Goal: Task Accomplishment & Management: Manage account settings

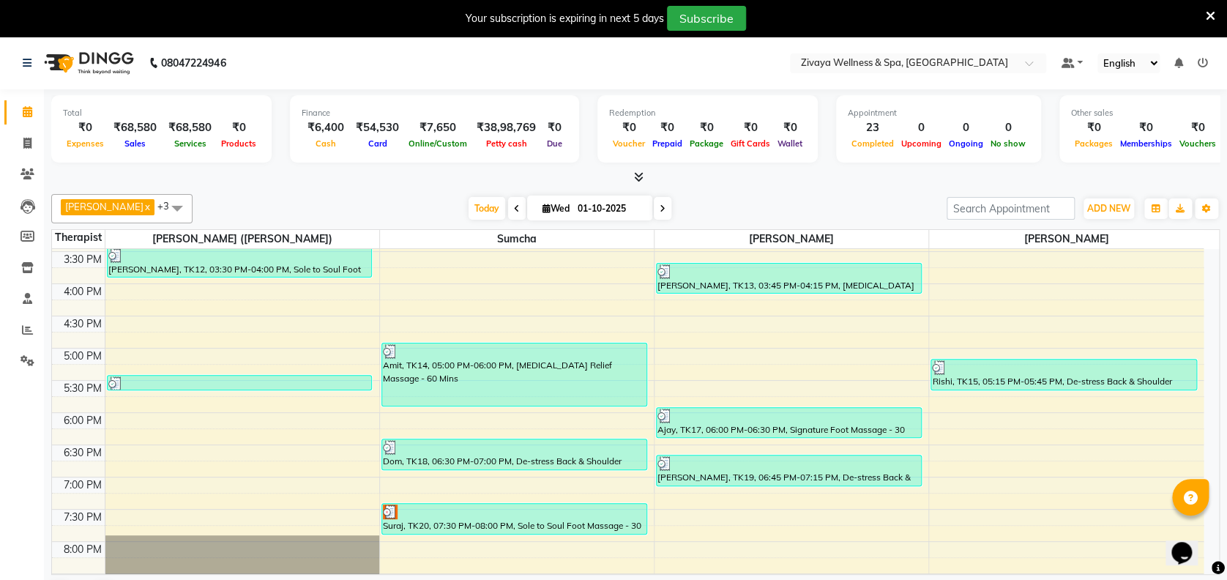
scroll to position [987, 0]
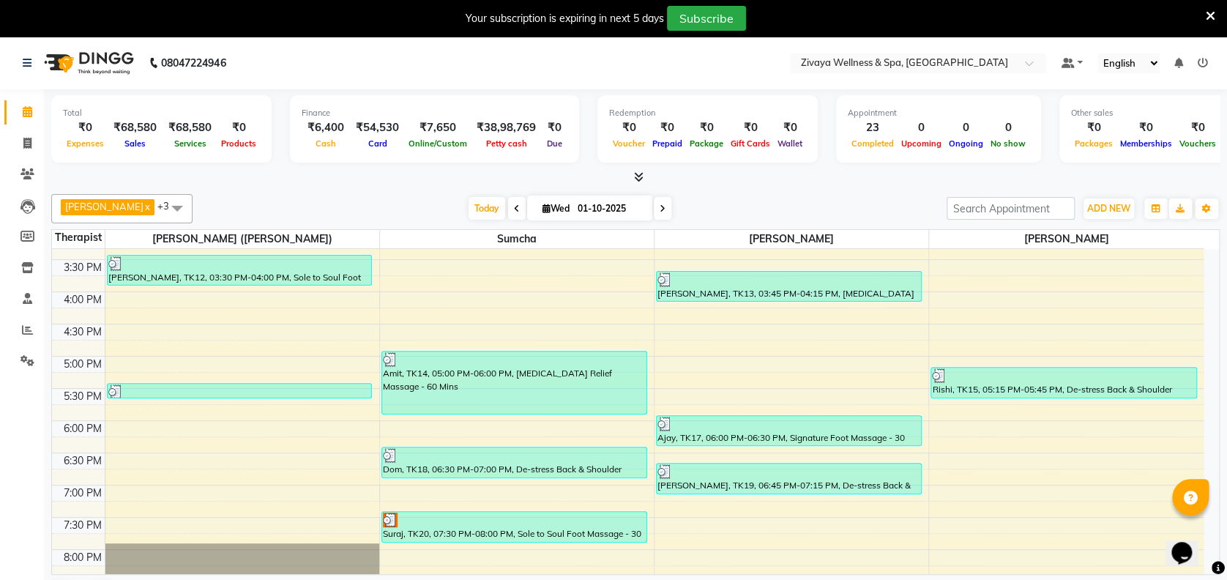
click at [192, 206] on span at bounding box center [176, 208] width 29 height 28
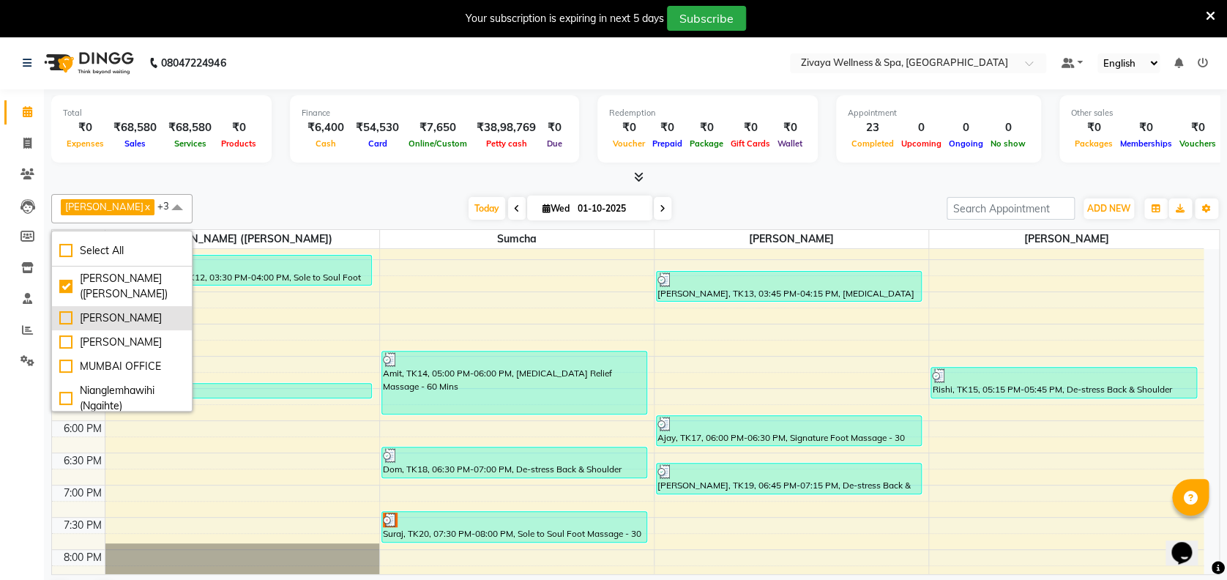
click at [64, 313] on div "[PERSON_NAME]" at bounding box center [121, 317] width 125 height 15
checkbox input "true"
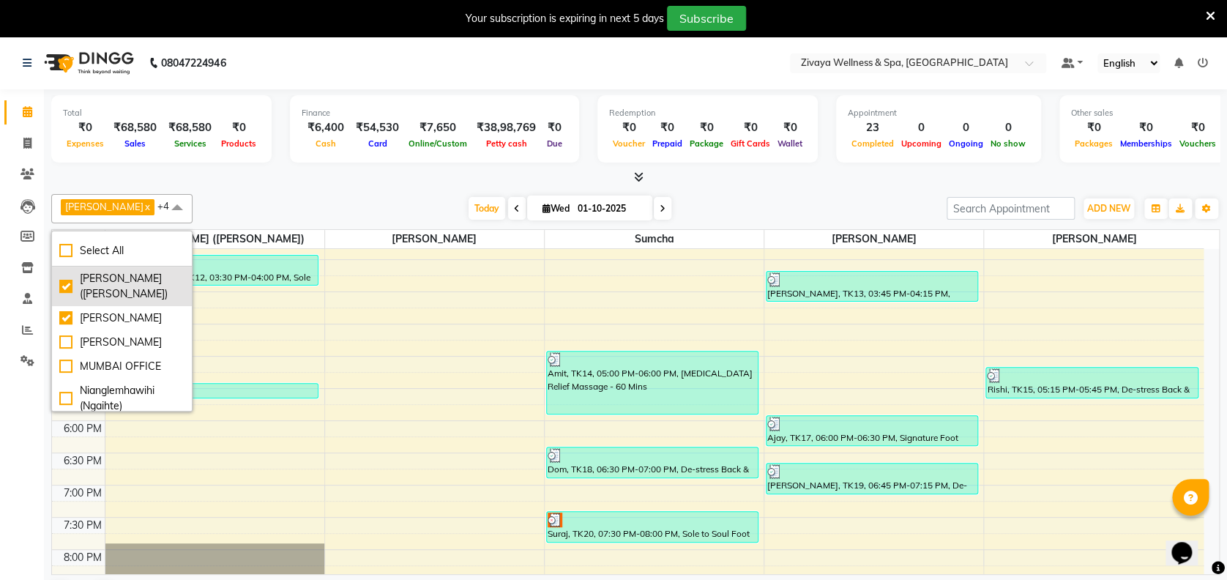
click at [64, 287] on div "[PERSON_NAME] ([PERSON_NAME])" at bounding box center [121, 286] width 125 height 31
checkbox input "false"
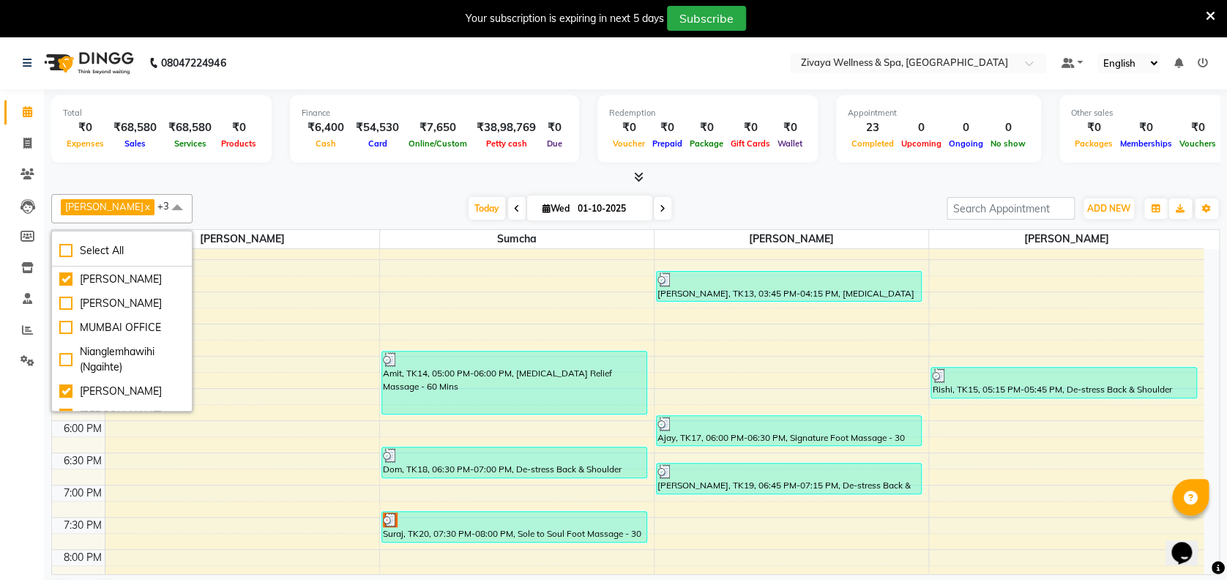
scroll to position [78, 0]
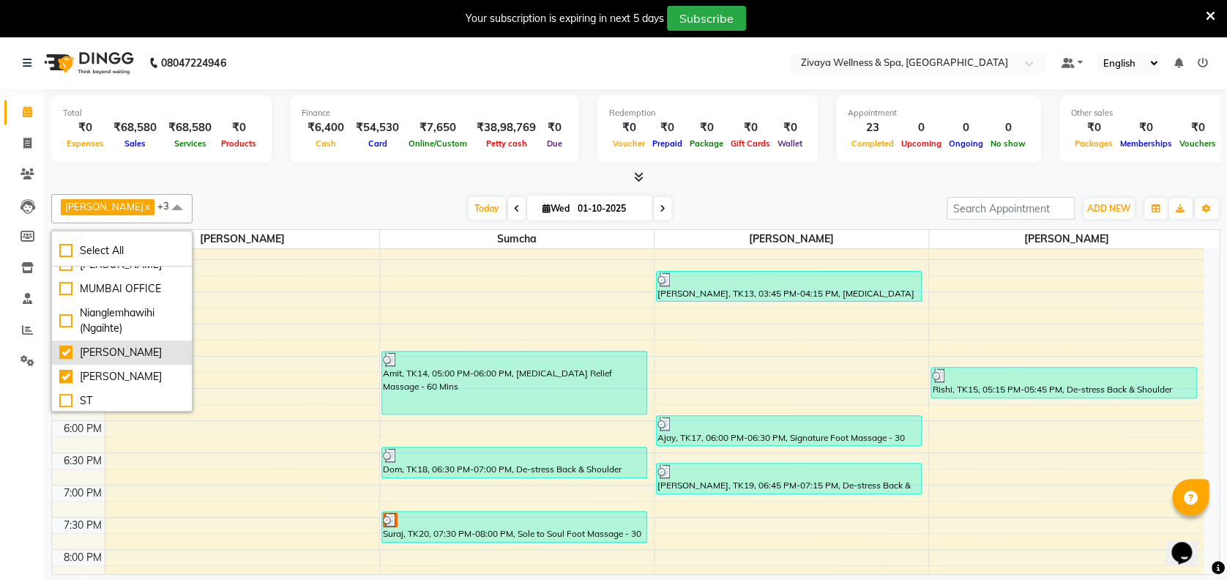
click at [64, 349] on div "[PERSON_NAME]" at bounding box center [121, 352] width 125 height 15
checkbox input "false"
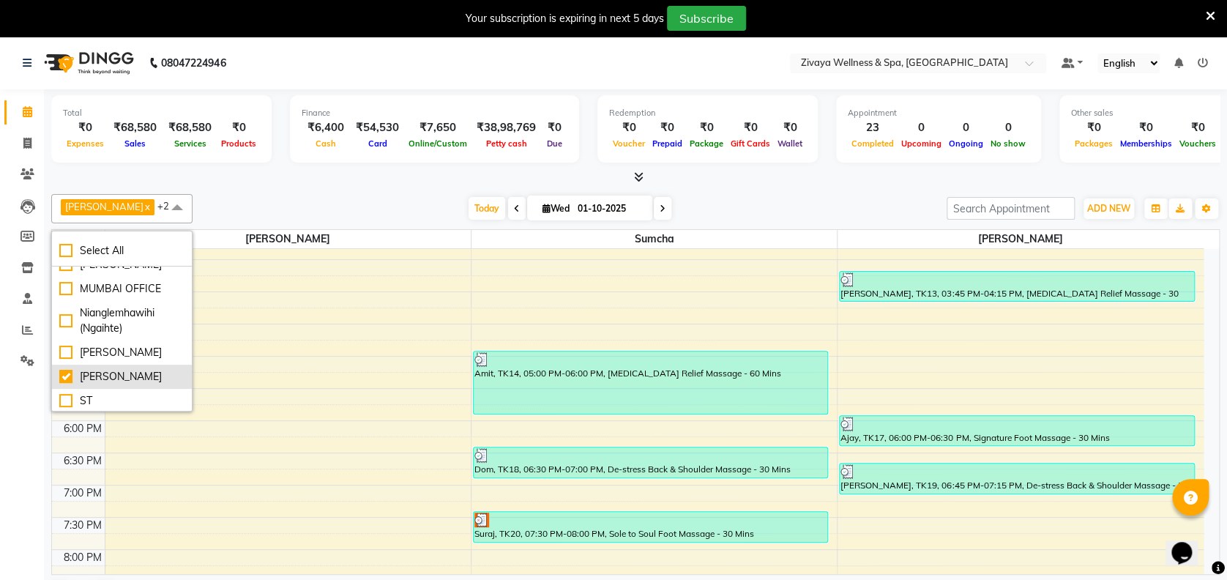
click at [67, 370] on div "[PERSON_NAME]" at bounding box center [121, 376] width 125 height 15
checkbox input "false"
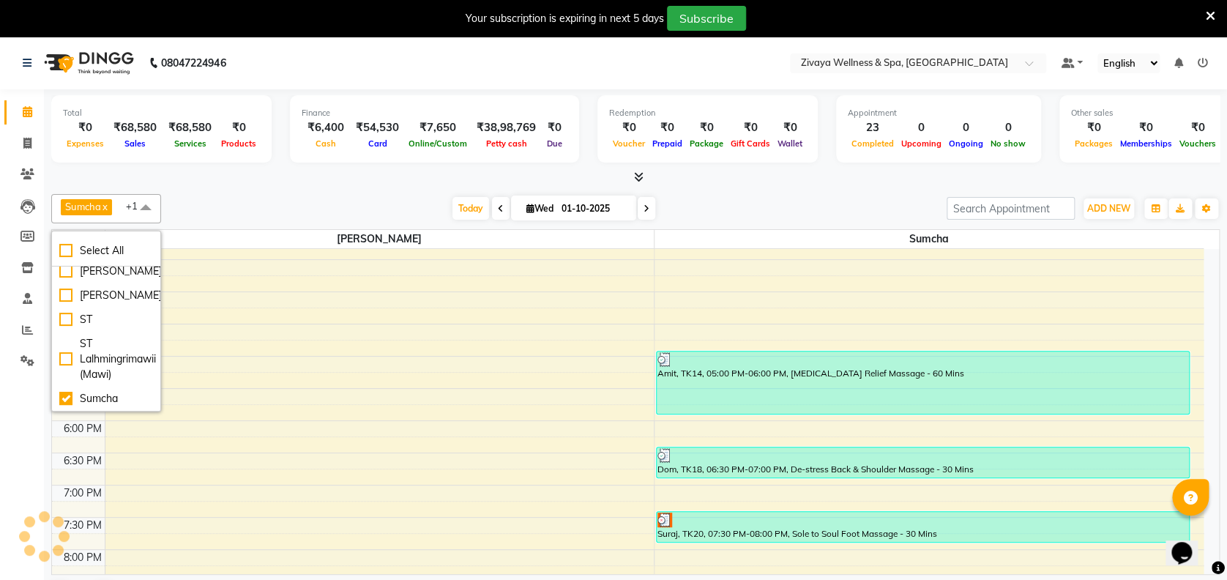
scroll to position [226, 0]
click at [64, 325] on div "ST" at bounding box center [106, 319] width 94 height 15
checkbox input "true"
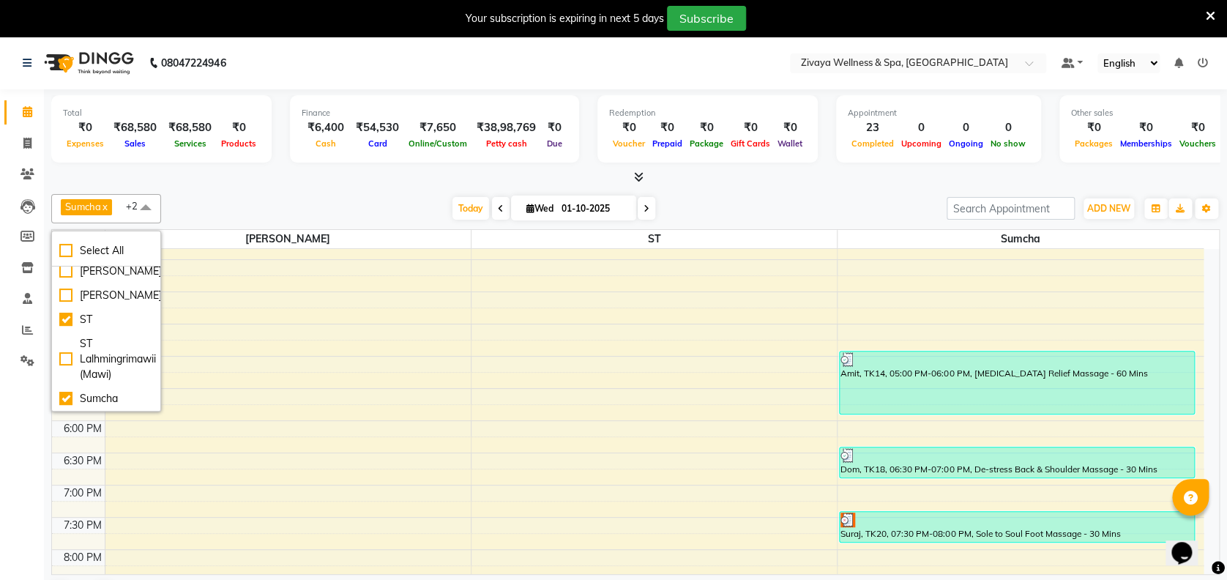
click at [142, 207] on span at bounding box center [145, 208] width 29 height 28
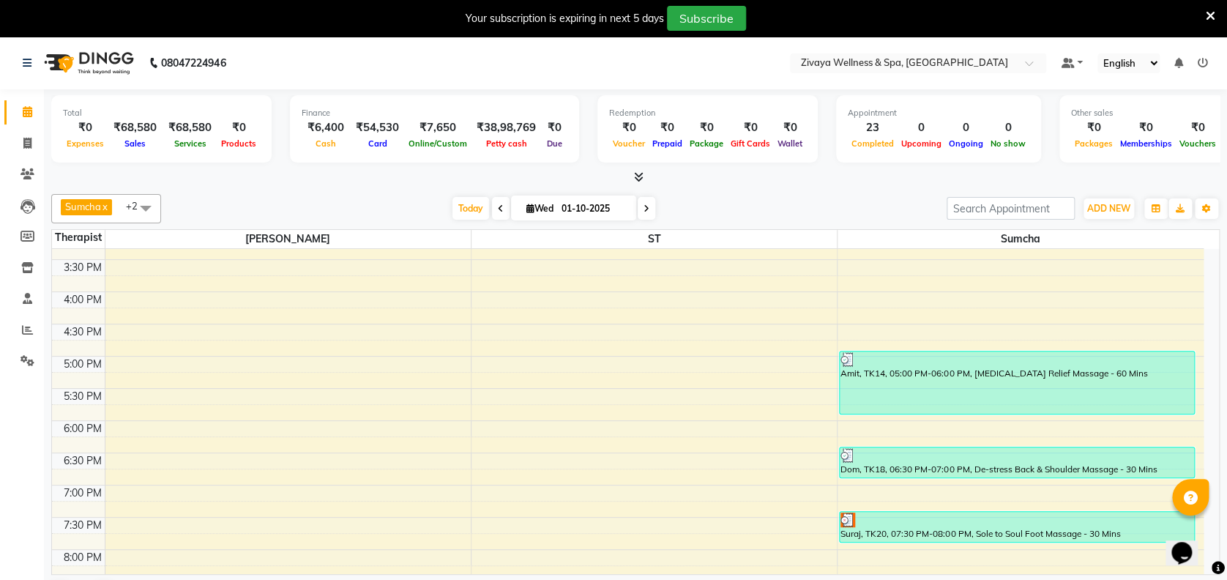
click at [149, 207] on span at bounding box center [145, 208] width 29 height 28
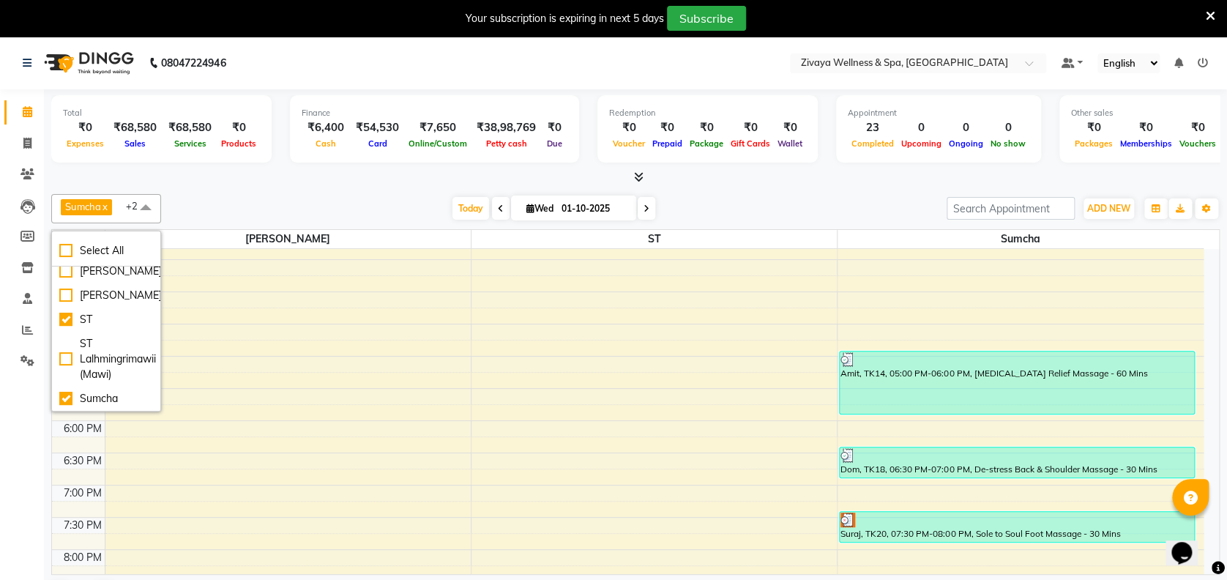
scroll to position [250, 0]
click at [60, 391] on div "Sumcha" at bounding box center [106, 398] width 94 height 15
checkbox input "false"
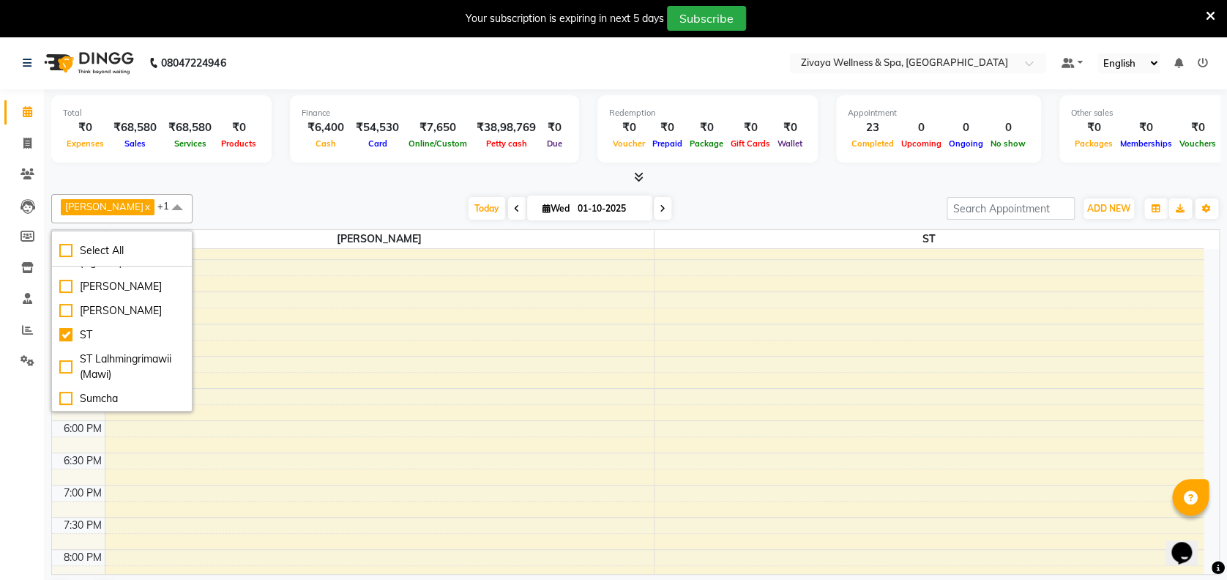
click at [187, 203] on span at bounding box center [176, 208] width 29 height 28
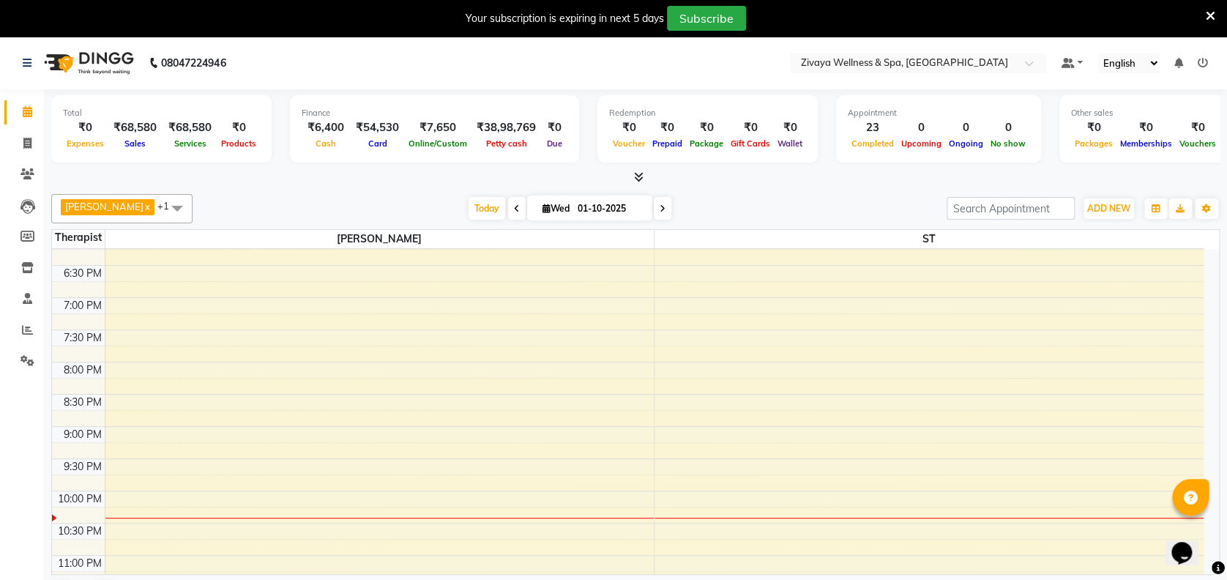
scroll to position [1222, 0]
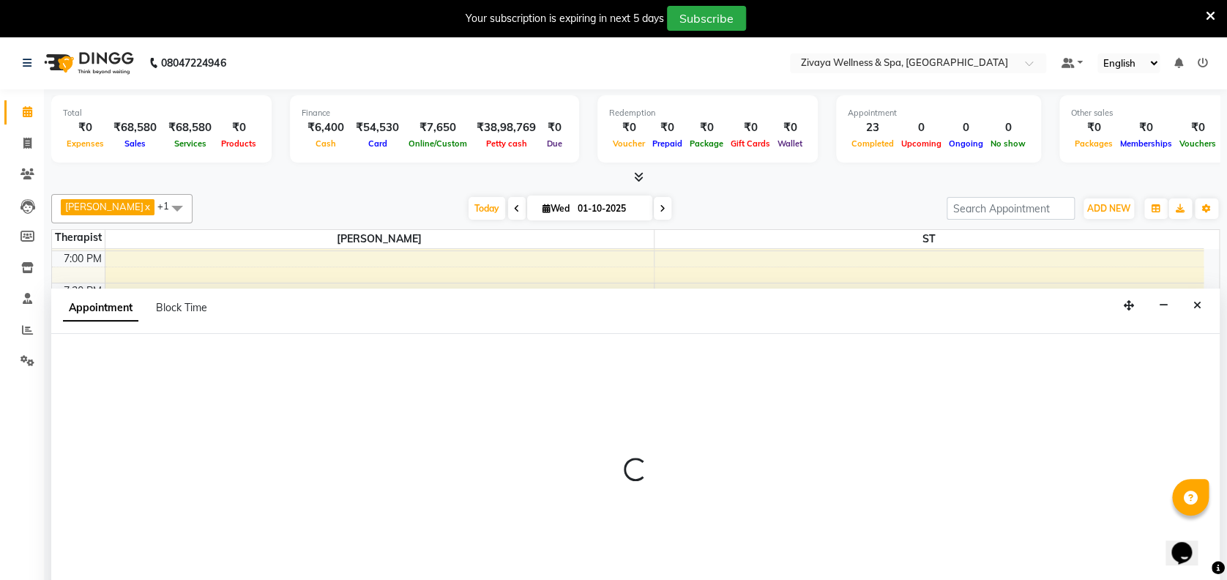
select select "61709"
select select "1335"
select select "tentative"
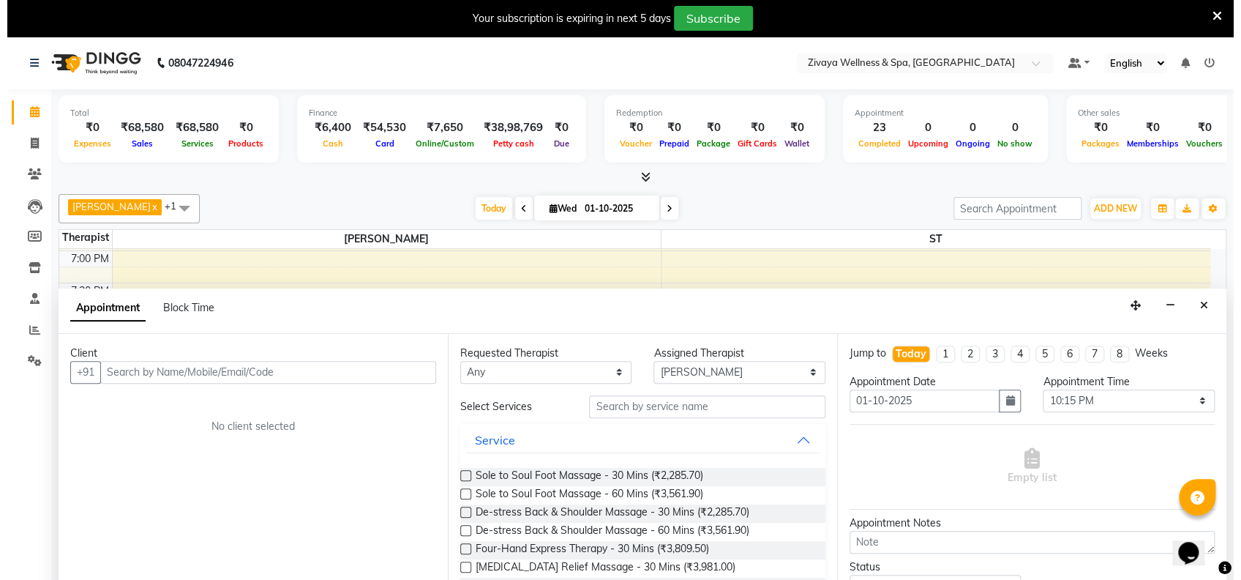
scroll to position [37, 0]
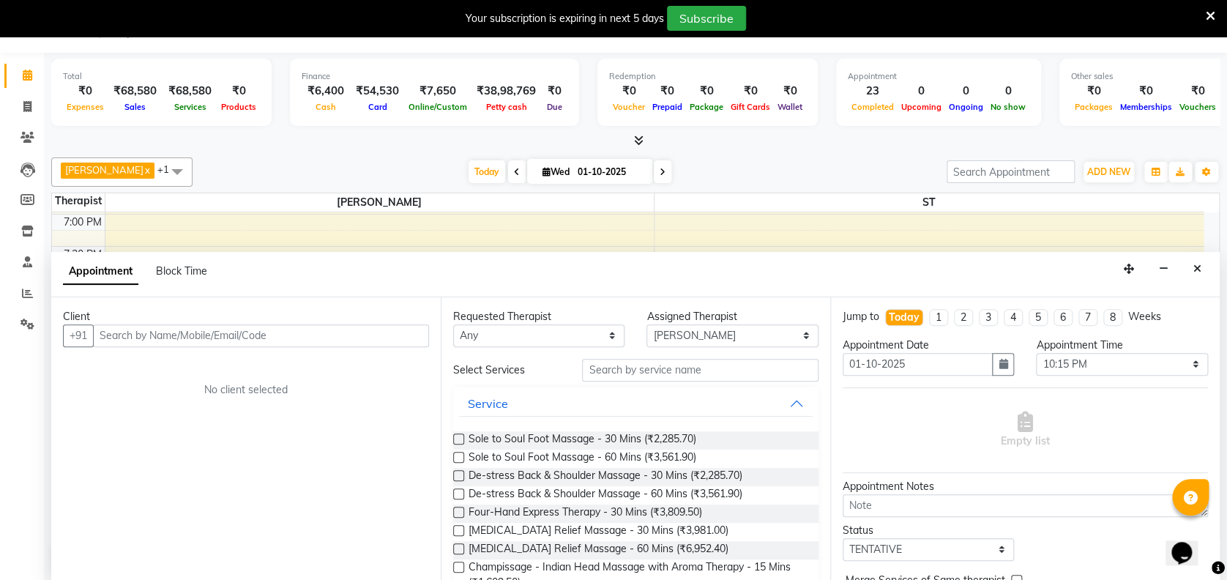
click at [232, 326] on input "text" at bounding box center [261, 335] width 336 height 23
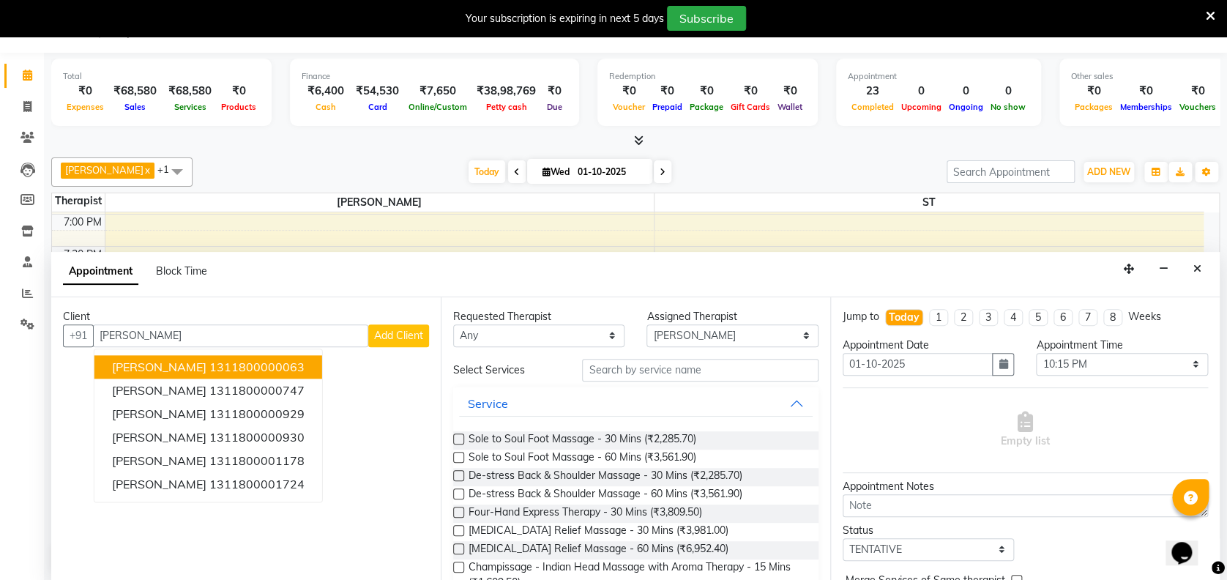
type input "[PERSON_NAME]"
click at [397, 339] on span "Add Client" at bounding box center [398, 335] width 49 height 13
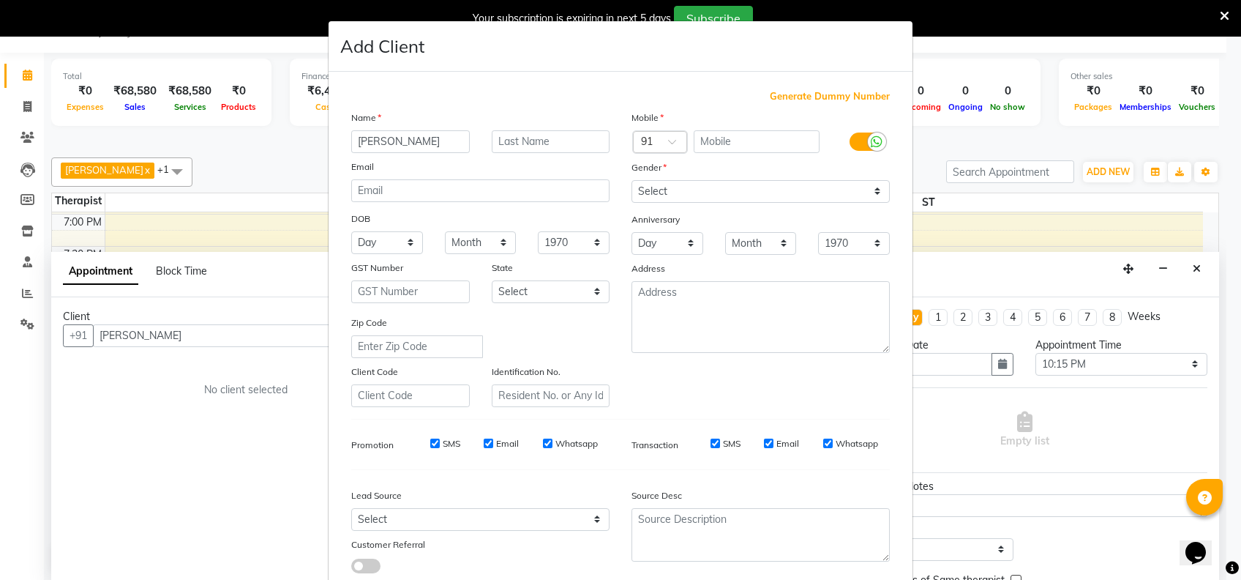
click at [834, 92] on span "Generate Dummy Number" at bounding box center [830, 96] width 120 height 15
type input "1311800001857"
checkbox input "false"
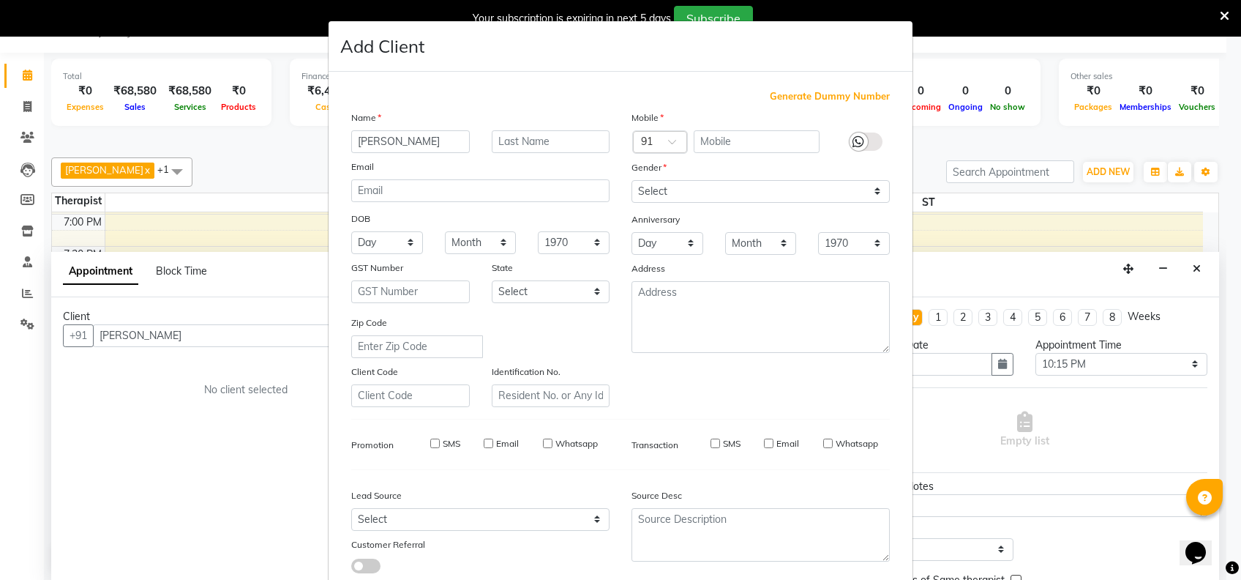
checkbox input "false"
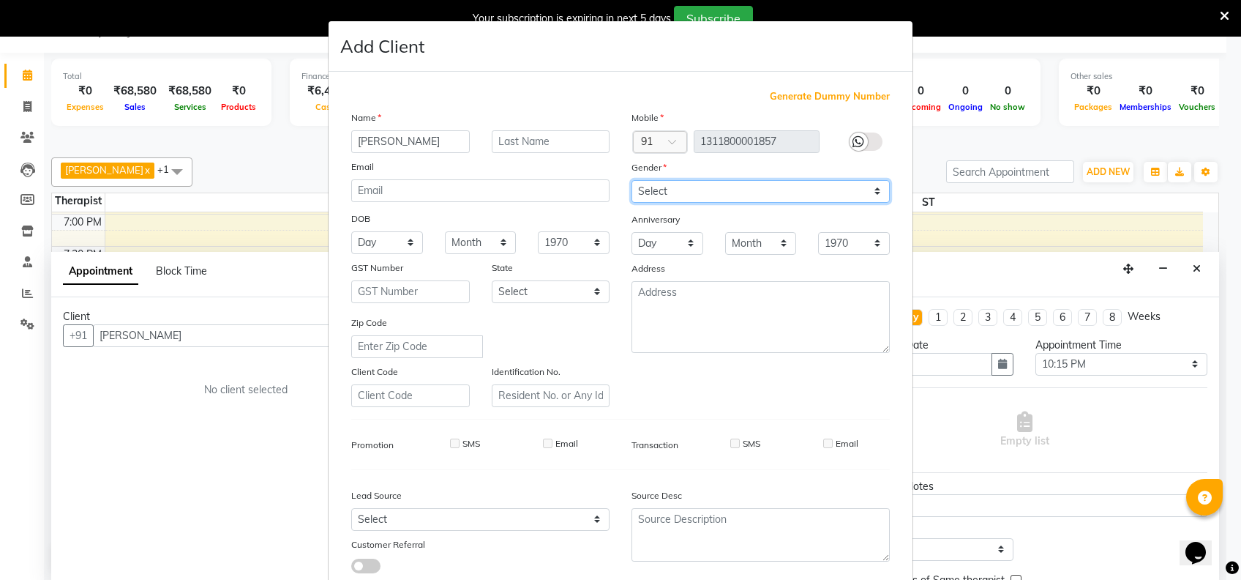
click at [721, 186] on select "Select [DEMOGRAPHIC_DATA] [DEMOGRAPHIC_DATA] Other Prefer Not To Say" at bounding box center [761, 191] width 258 height 23
select select "[DEMOGRAPHIC_DATA]"
click at [632, 180] on select "Select [DEMOGRAPHIC_DATA] [DEMOGRAPHIC_DATA] Other Prefer Not To Say" at bounding box center [761, 191] width 258 height 23
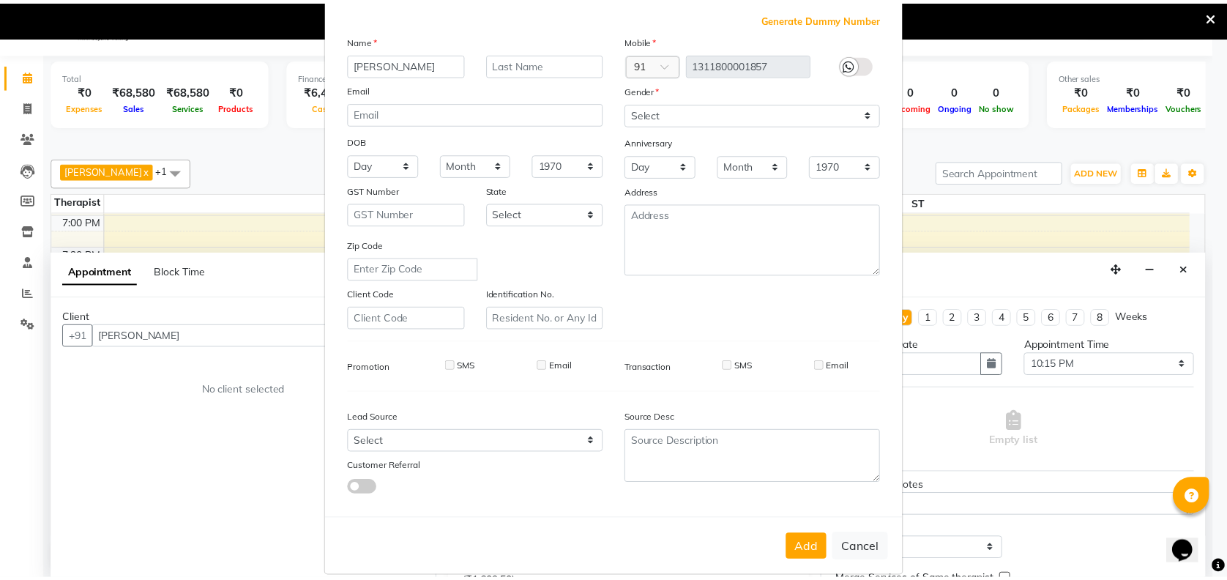
scroll to position [93, 0]
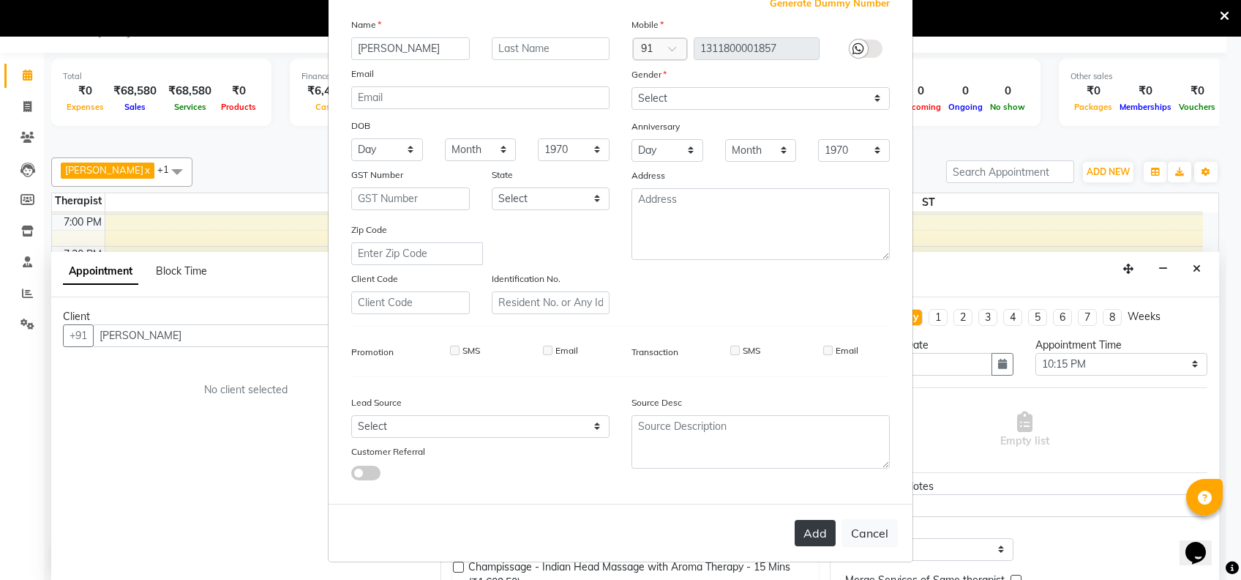
click at [815, 530] on button "Add" at bounding box center [815, 533] width 41 height 26
type input "1311800001857"
select select
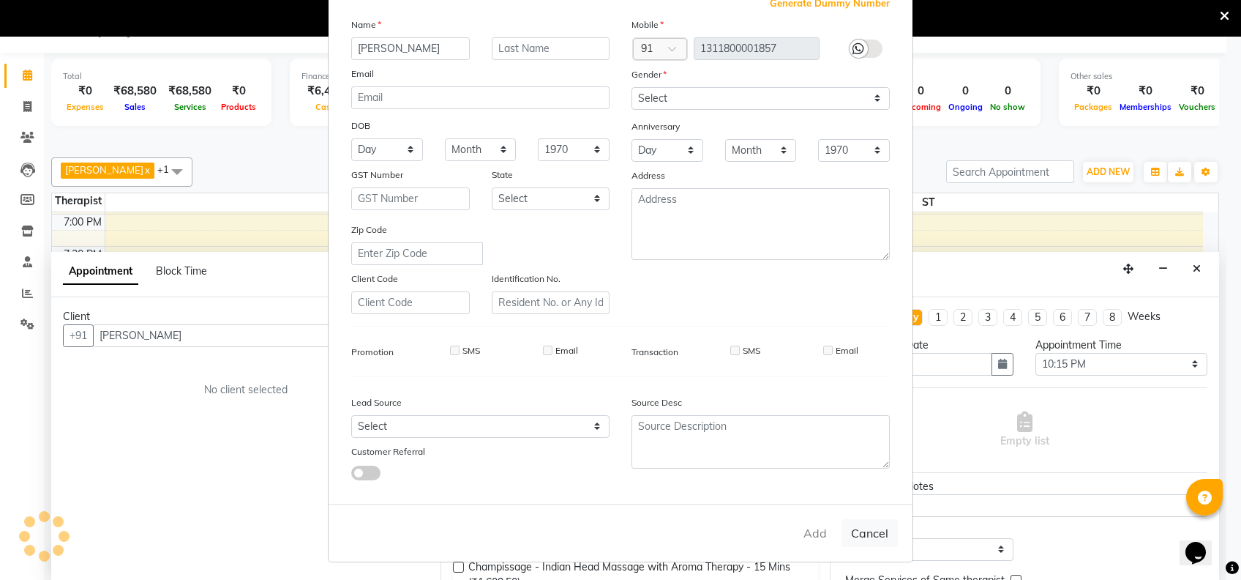
select select
checkbox input "false"
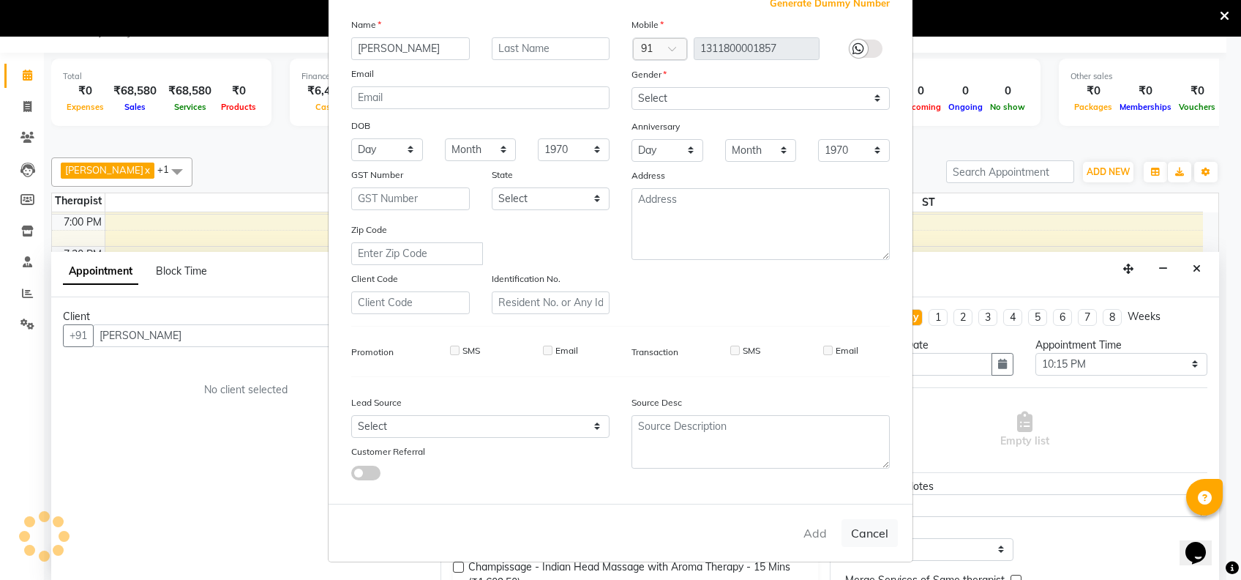
checkbox input "false"
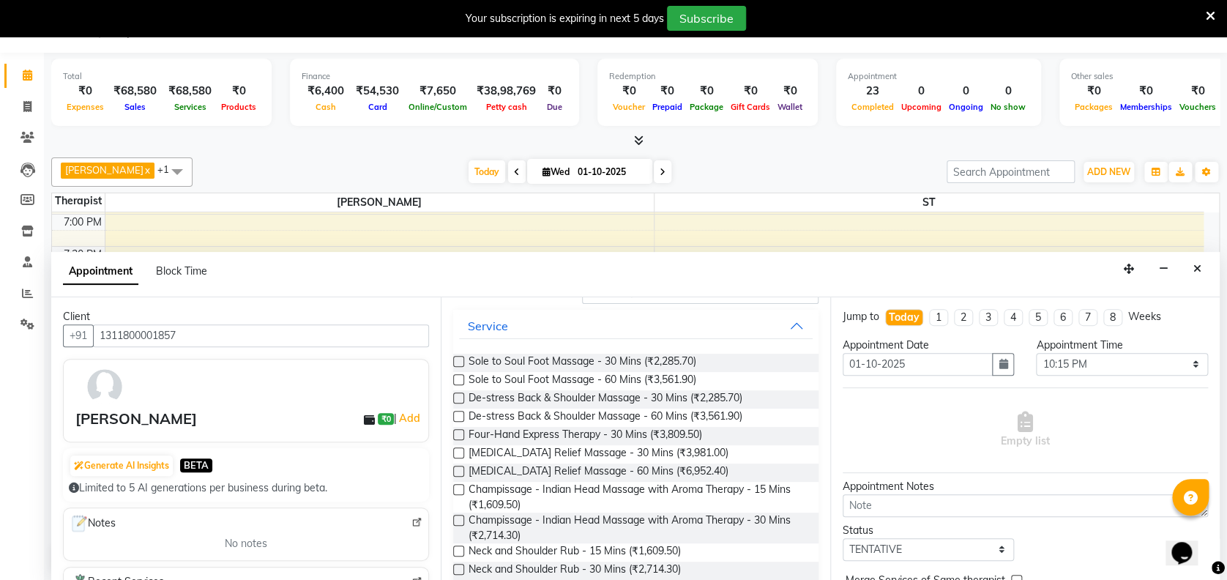
scroll to position [117, 0]
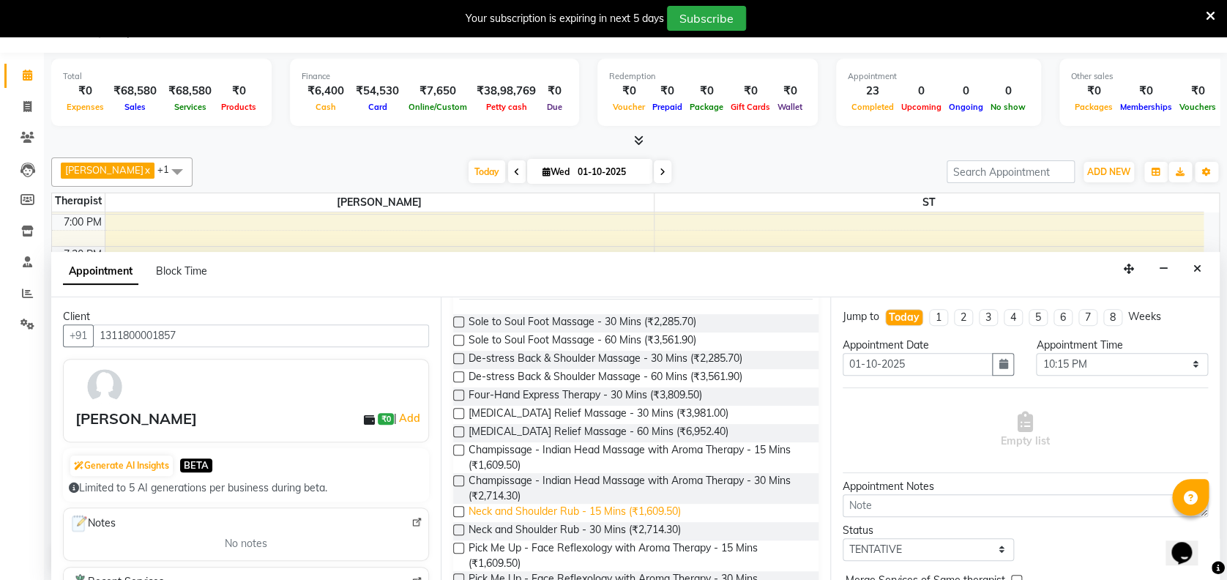
click at [621, 512] on span "Neck and Shoulder Rub - 15 Mins (₹1,609.50)" at bounding box center [574, 513] width 212 height 18
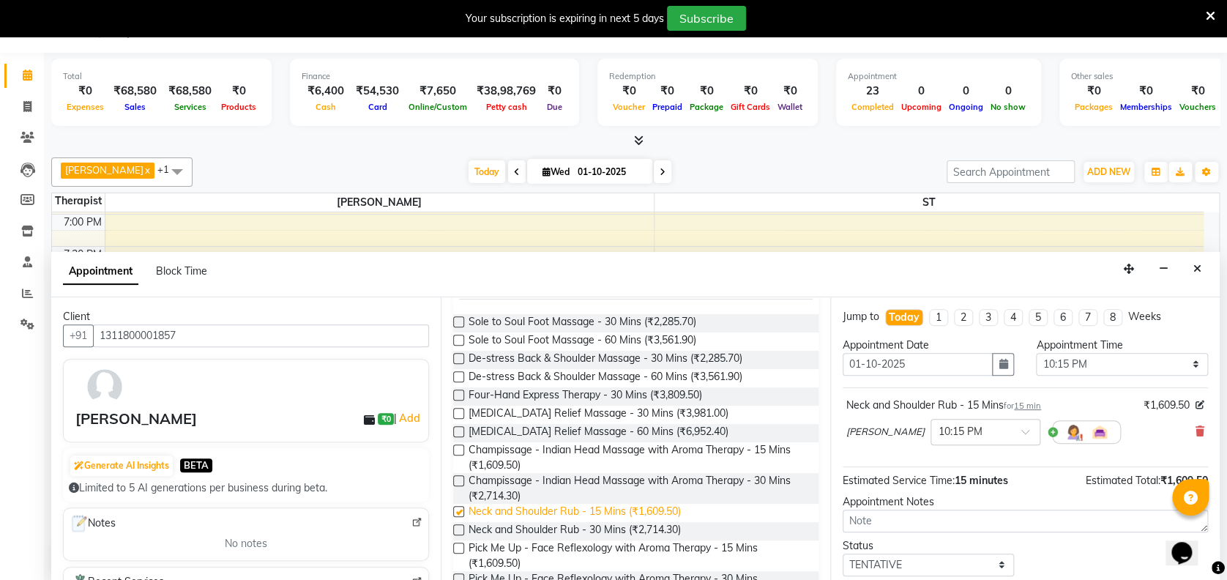
checkbox input "false"
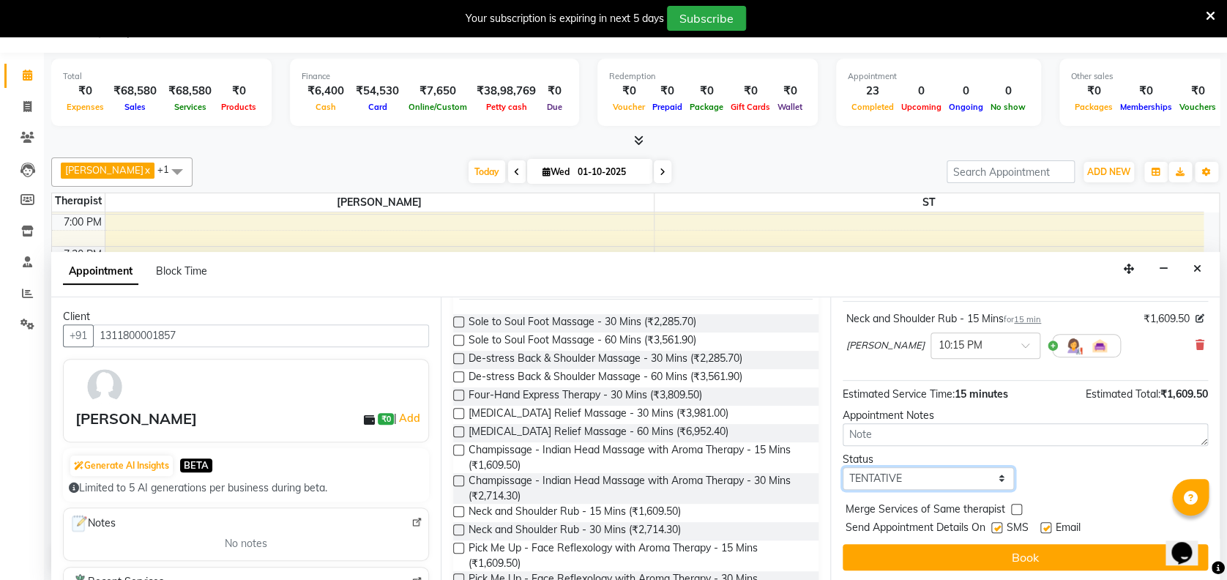
click at [913, 476] on select "Select TENTATIVE CONFIRM CHECK-IN UPCOMING" at bounding box center [927, 478] width 171 height 23
select select "confirm booking"
click at [842, 467] on select "Select TENTATIVE CONFIRM CHECK-IN UPCOMING" at bounding box center [927, 478] width 171 height 23
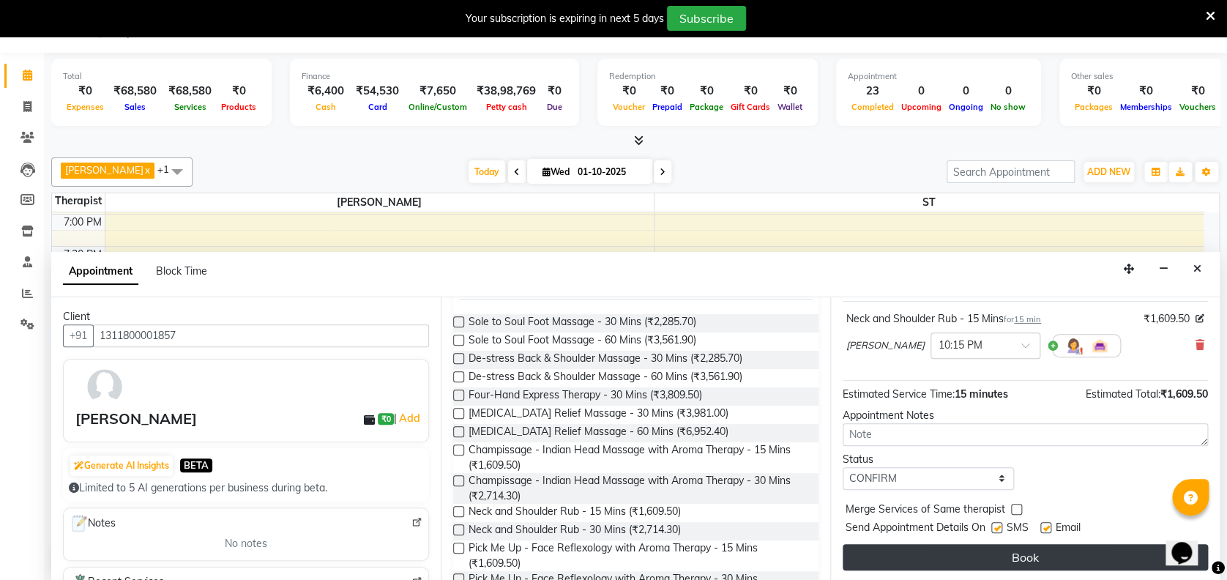
click at [1018, 544] on button "Book" at bounding box center [1024, 557] width 365 height 26
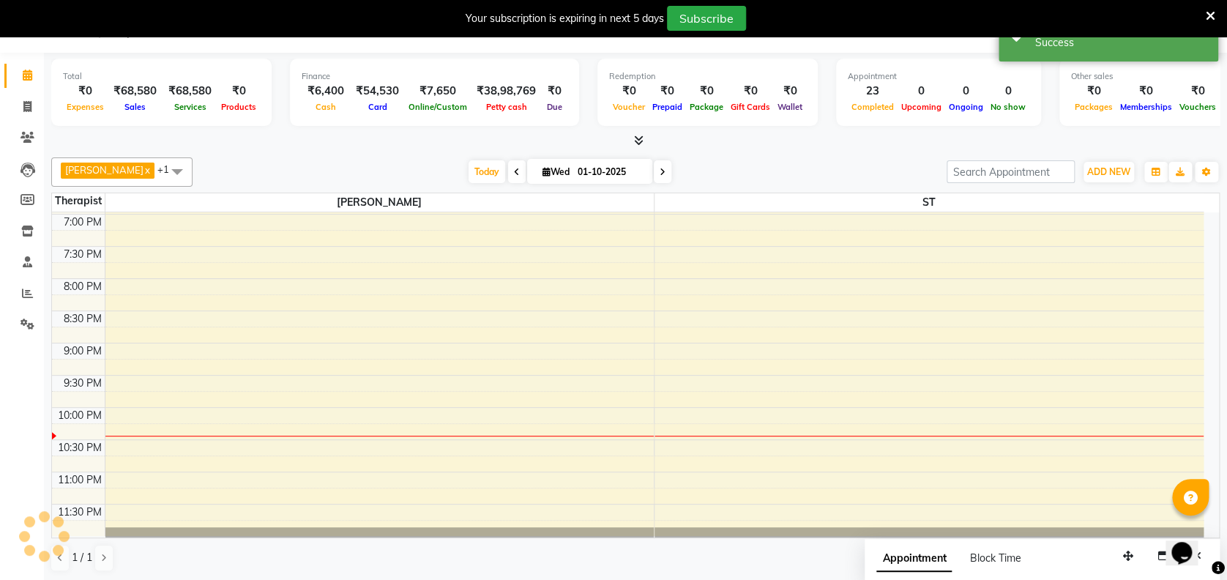
scroll to position [0, 0]
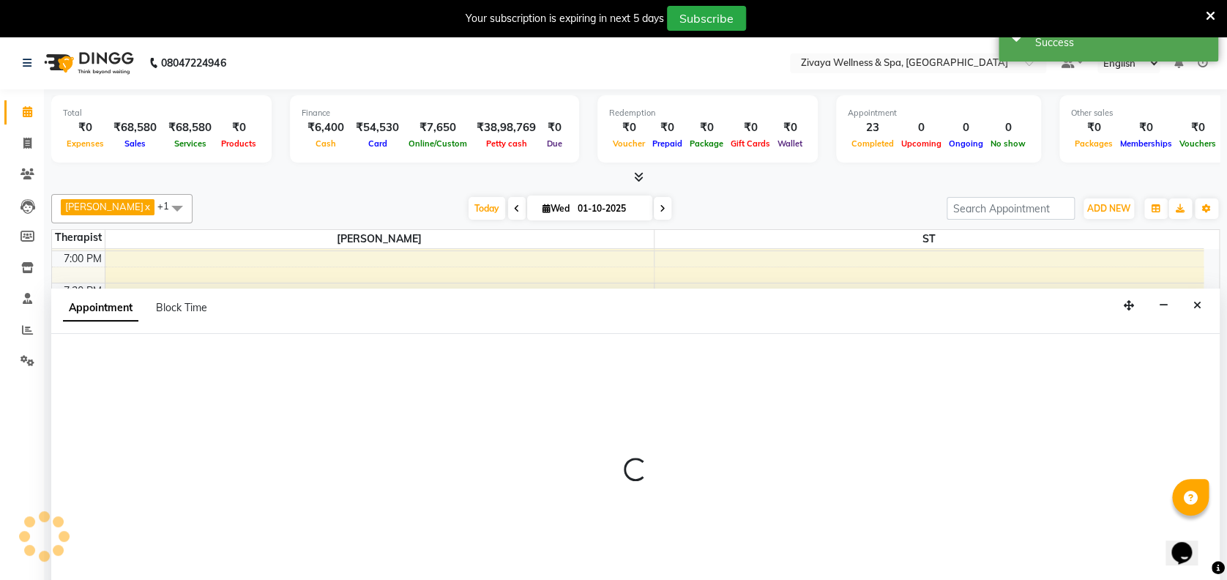
select select "62791"
select select "1335"
select select "tentative"
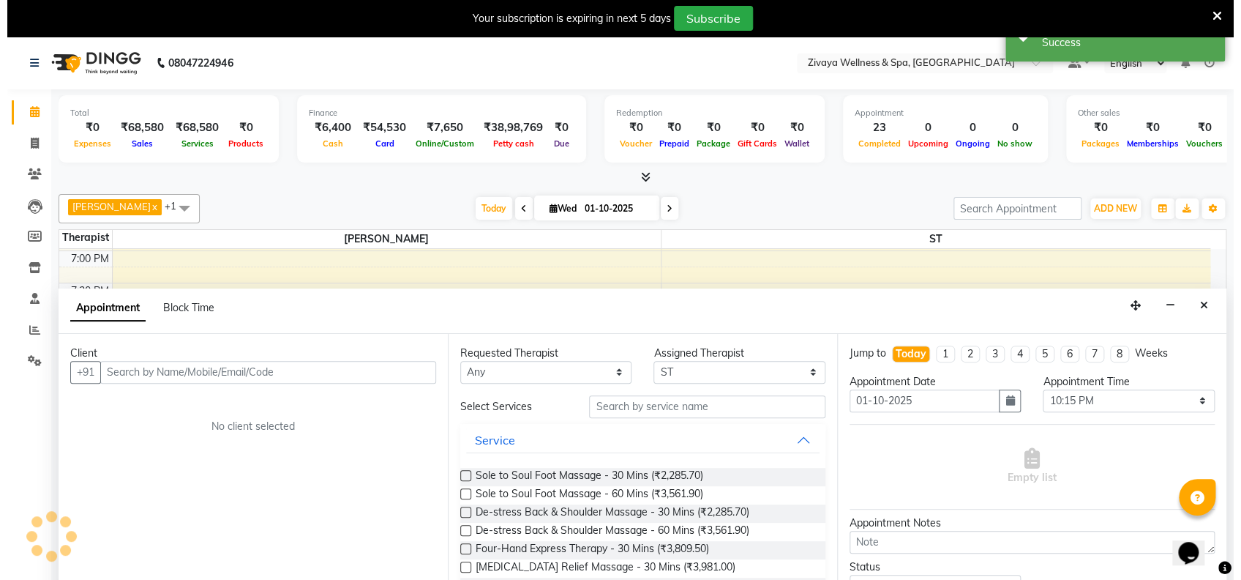
scroll to position [37, 0]
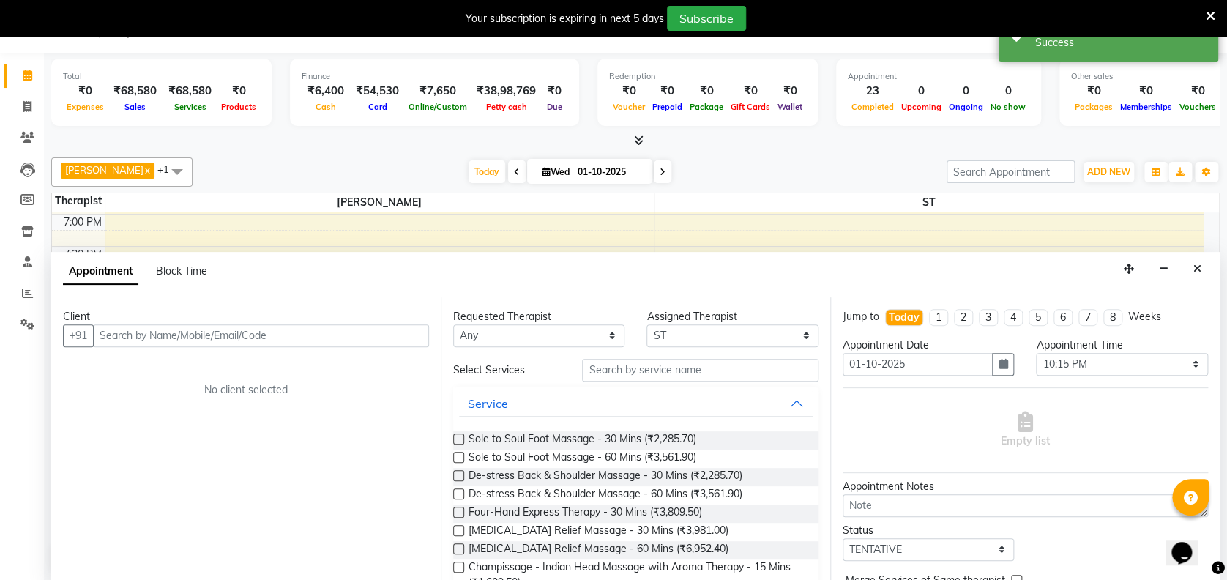
click at [329, 332] on input "text" at bounding box center [261, 335] width 336 height 23
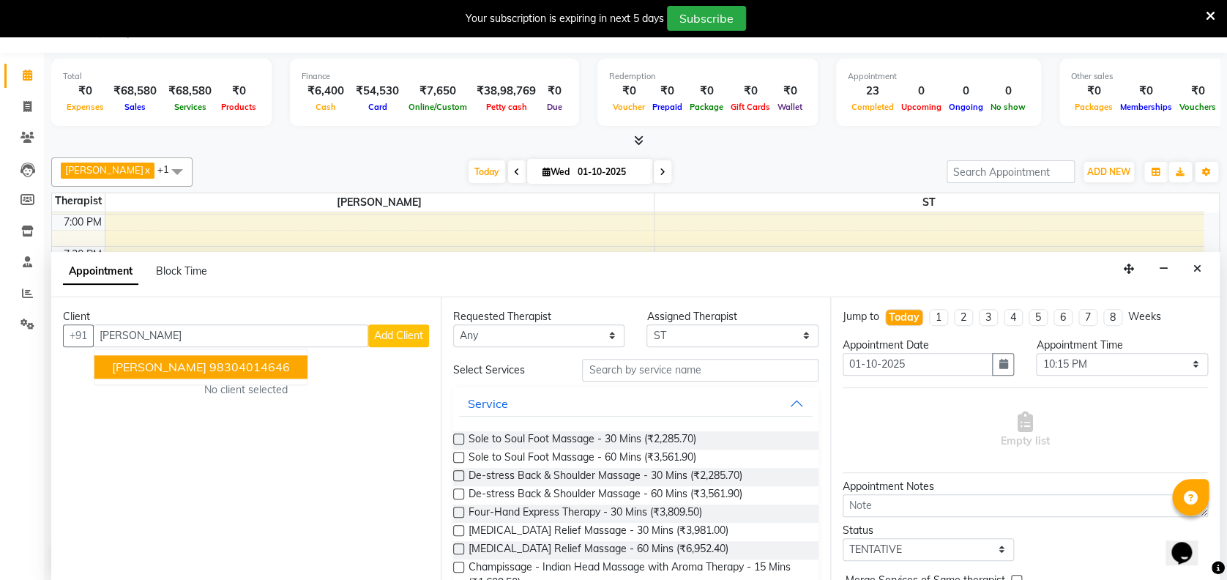
type input "[PERSON_NAME]"
click at [381, 345] on button "Add Client" at bounding box center [398, 335] width 61 height 23
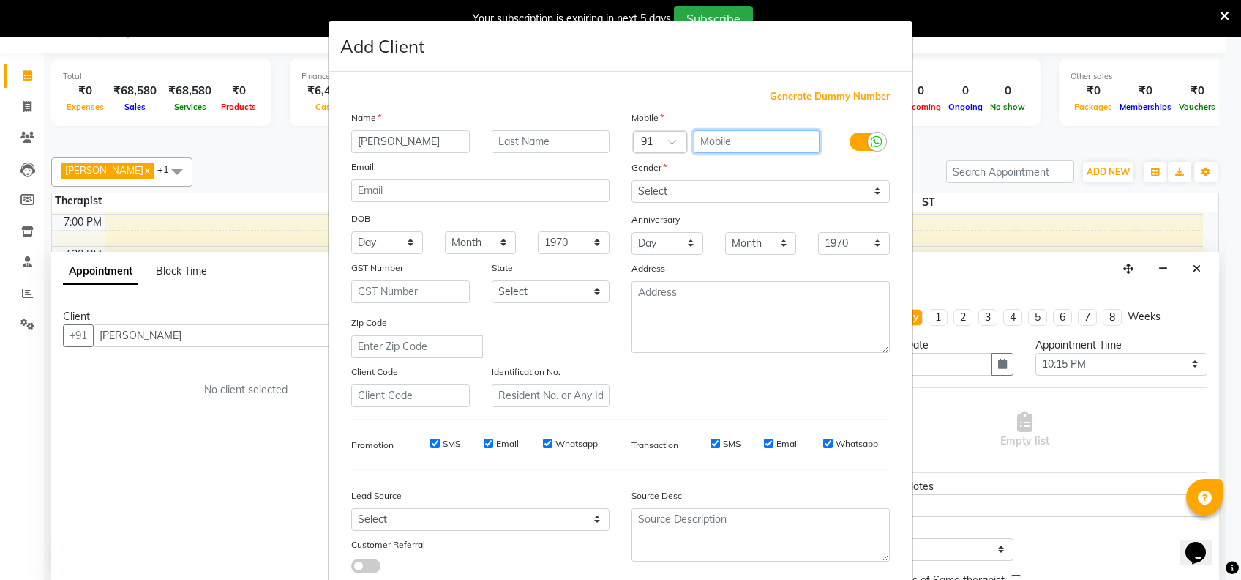
click at [777, 133] on input "text" at bounding box center [757, 141] width 127 height 23
type input "949968771"
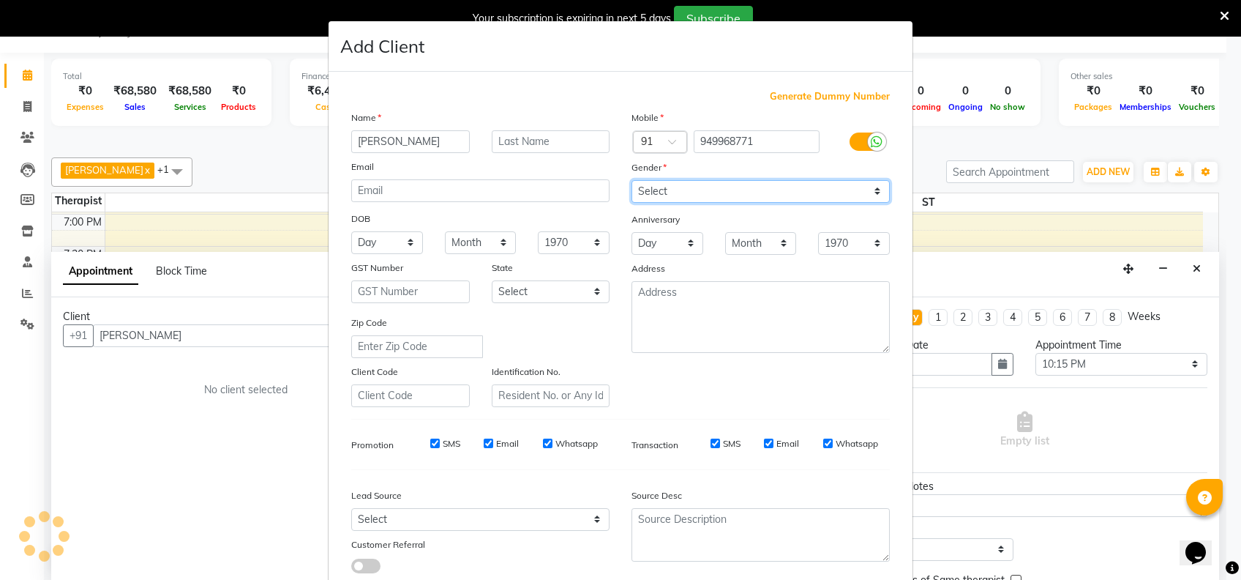
click at [742, 190] on select "Select [DEMOGRAPHIC_DATA] [DEMOGRAPHIC_DATA] Other Prefer Not To Say" at bounding box center [761, 191] width 258 height 23
select select "[DEMOGRAPHIC_DATA]"
click at [632, 180] on select "Select [DEMOGRAPHIC_DATA] [DEMOGRAPHIC_DATA] Other Prefer Not To Say" at bounding box center [761, 191] width 258 height 23
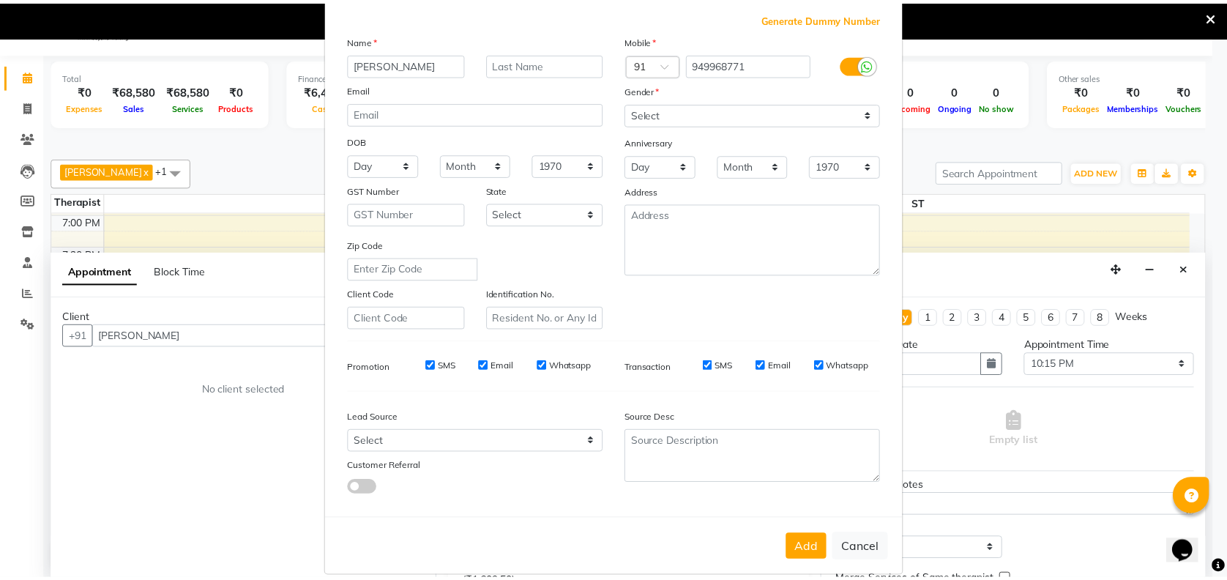
scroll to position [93, 0]
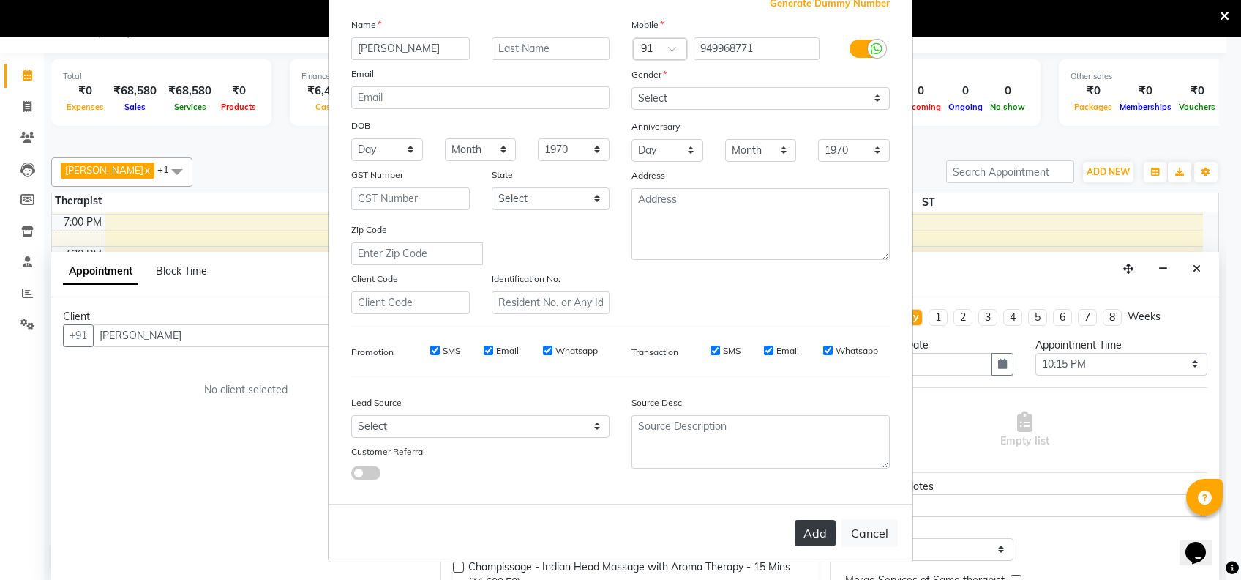
click at [809, 532] on button "Add" at bounding box center [815, 533] width 41 height 26
type input "949968771"
select select
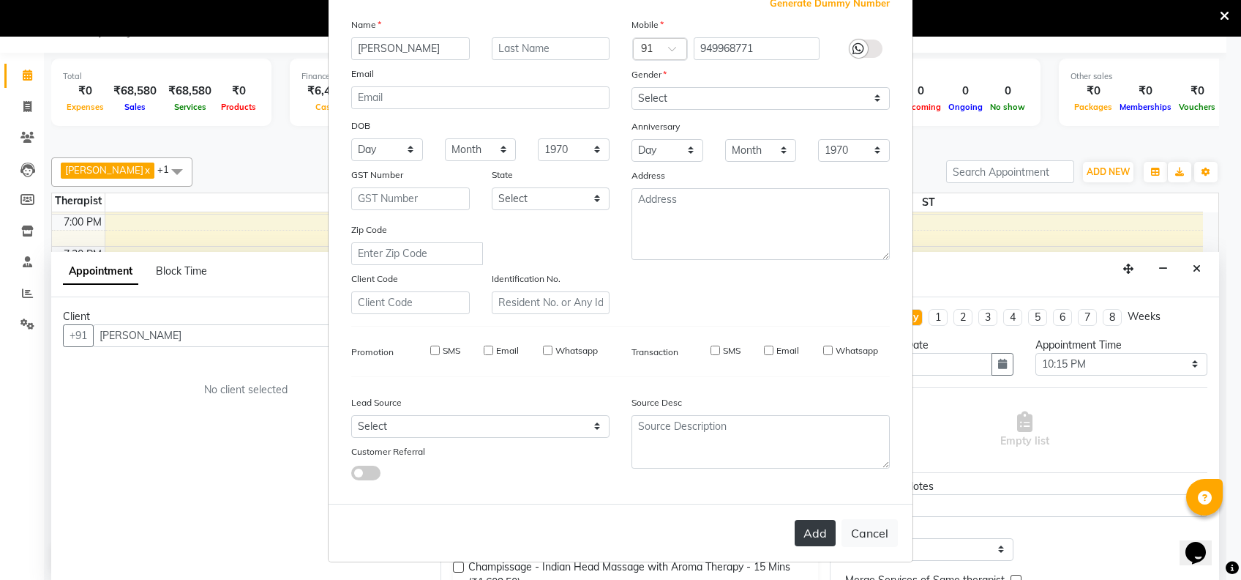
select select
checkbox input "false"
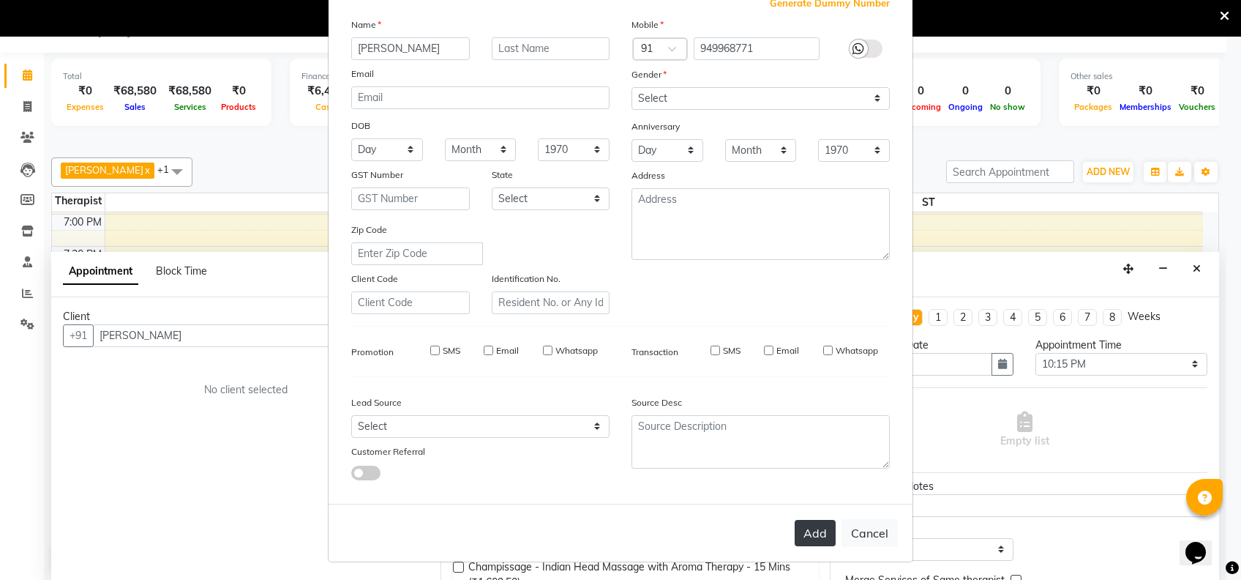
checkbox input "false"
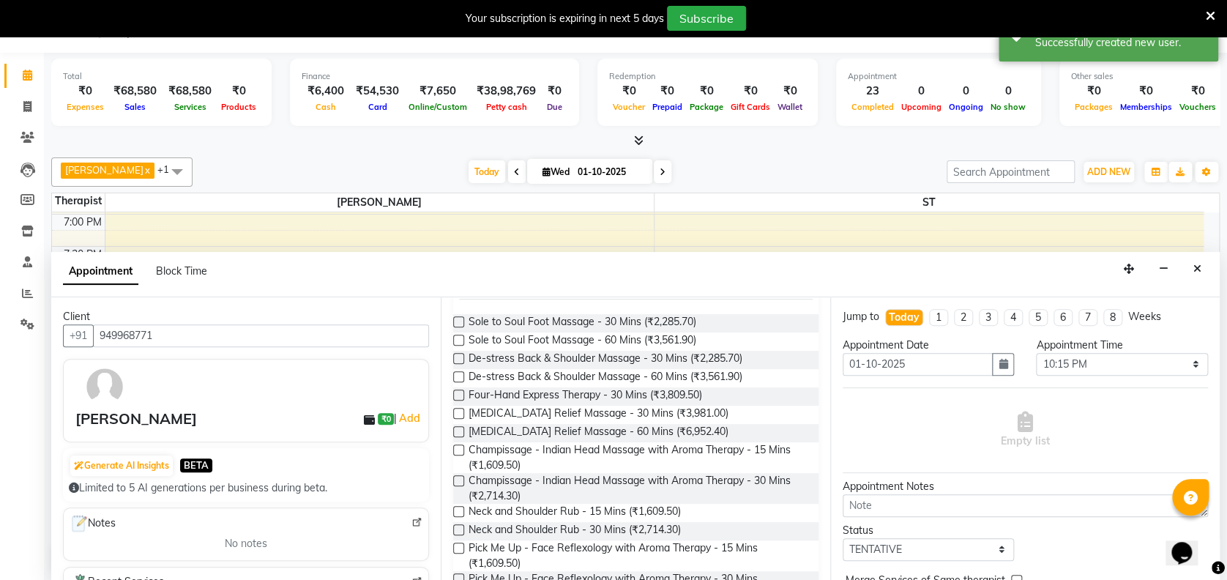
scroll to position [156, 0]
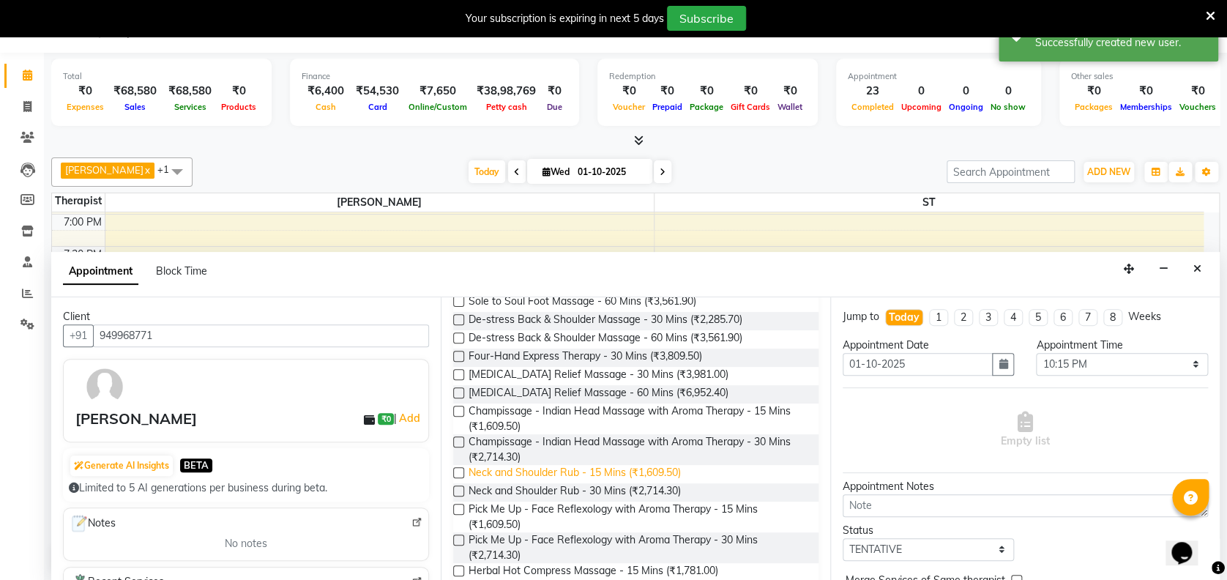
click at [627, 472] on span "Neck and Shoulder Rub - 15 Mins (₹1,609.50)" at bounding box center [574, 474] width 212 height 18
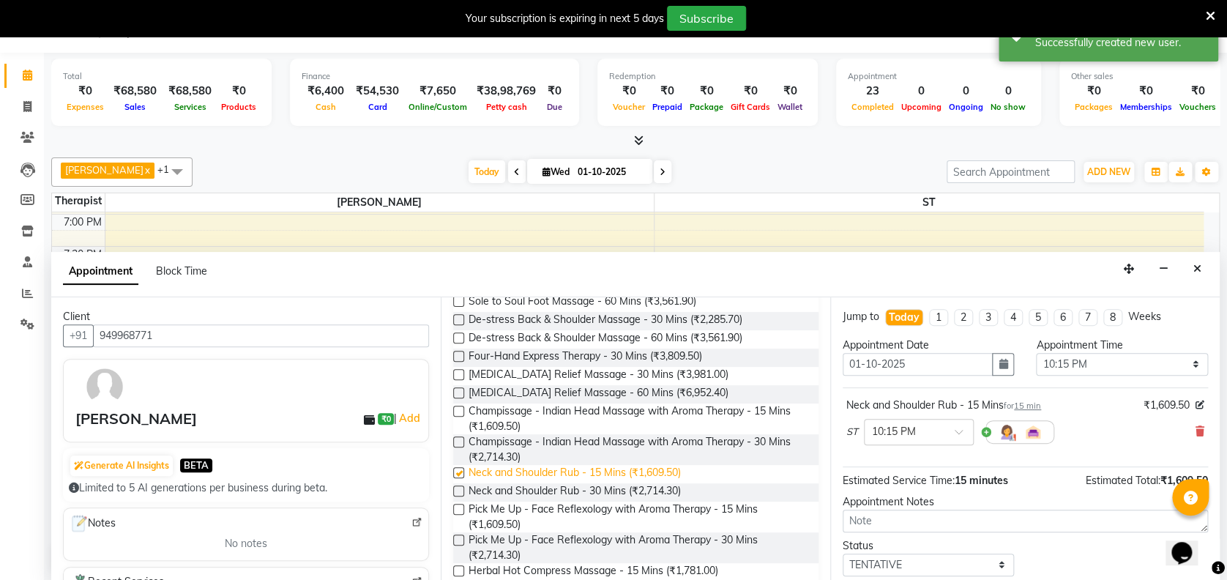
checkbox input "false"
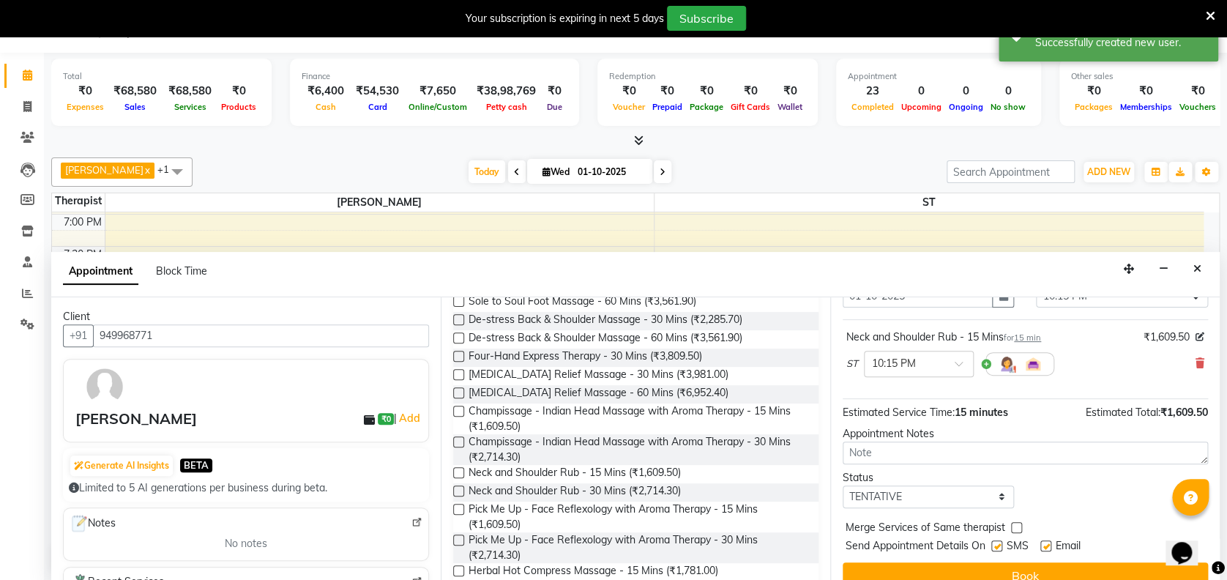
scroll to position [86, 0]
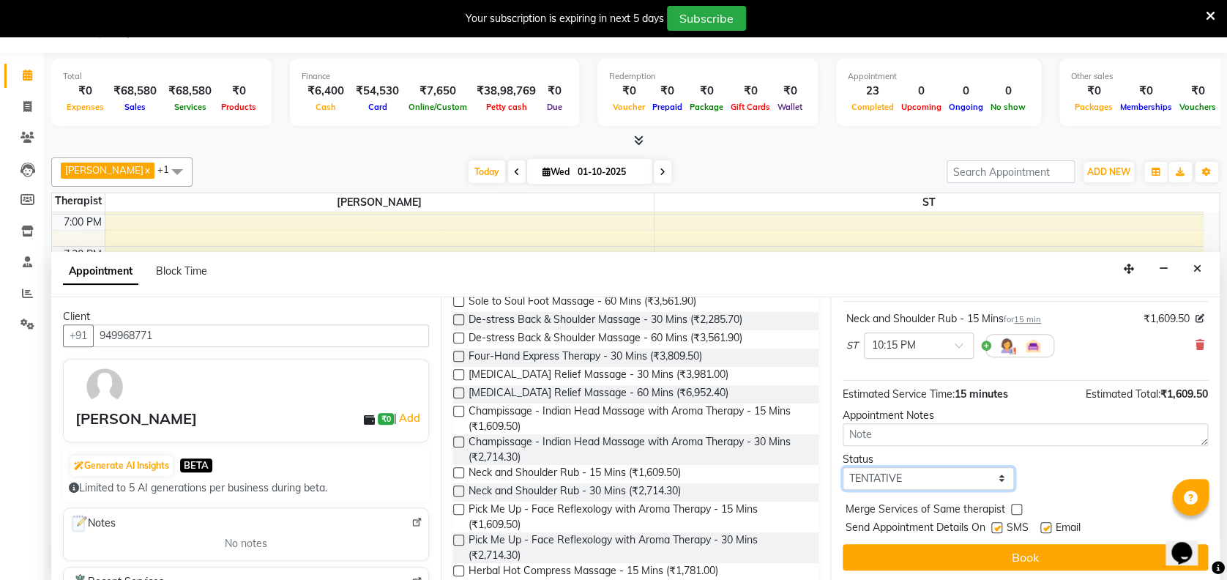
click at [975, 475] on select "Select TENTATIVE CONFIRM CHECK-IN UPCOMING" at bounding box center [927, 478] width 171 height 23
select select "confirm booking"
click at [842, 467] on select "Select TENTATIVE CONFIRM CHECK-IN UPCOMING" at bounding box center [927, 478] width 171 height 23
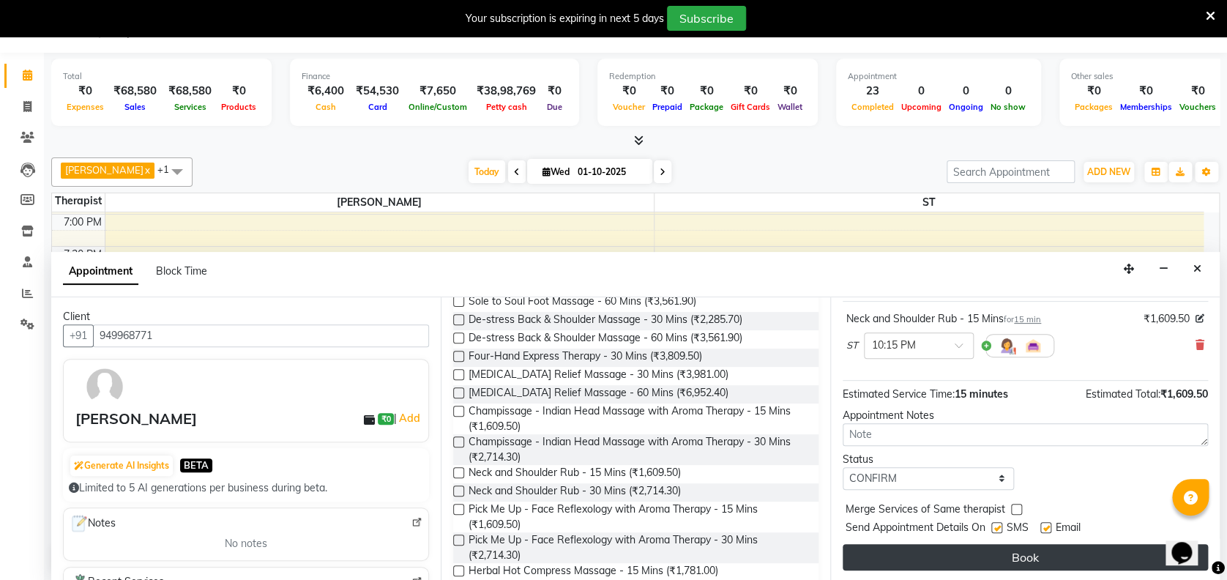
click at [1050, 550] on button "Book" at bounding box center [1024, 557] width 365 height 26
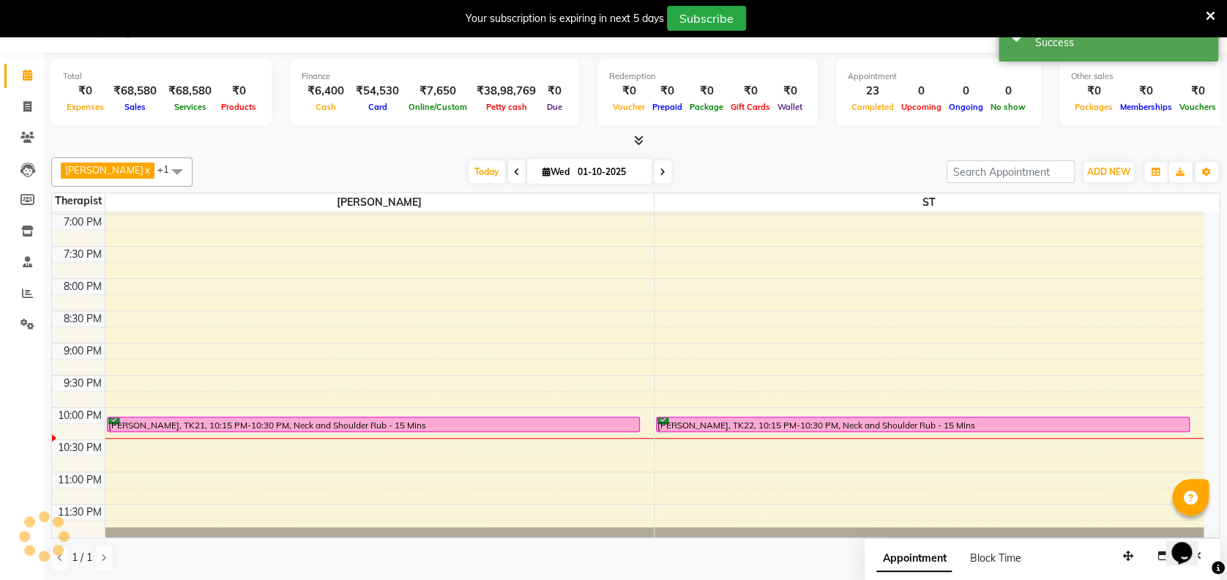
scroll to position [0, 0]
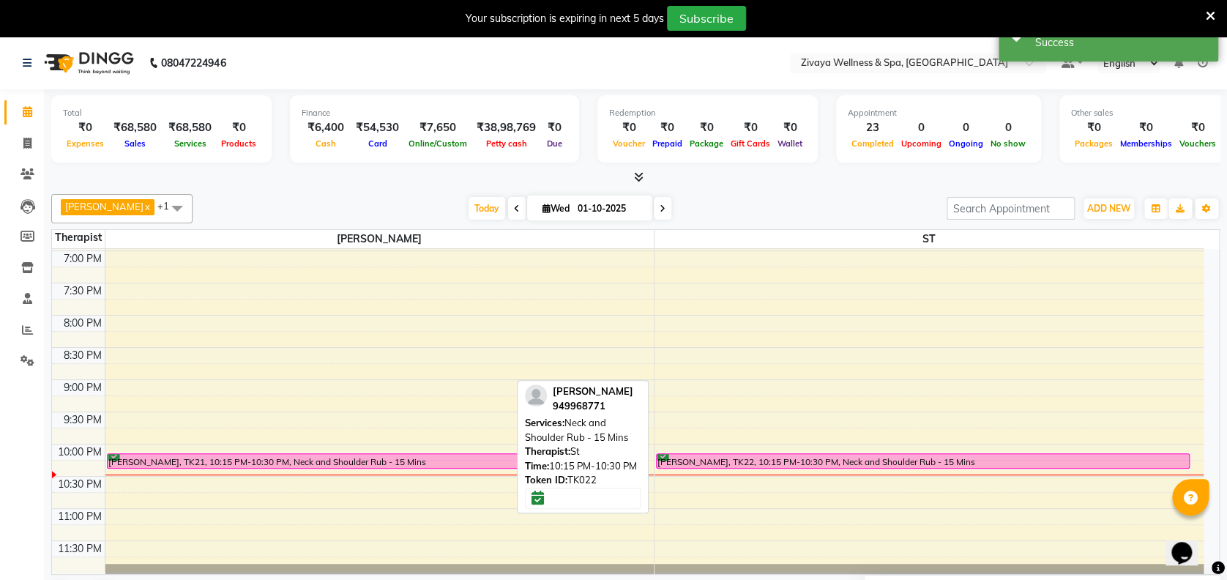
click at [942, 460] on div "[PERSON_NAME], TK22, 10:15 PM-10:30 PM, Neck and Shoulder Rub - 15 Mins" at bounding box center [923, 461] width 532 height 14
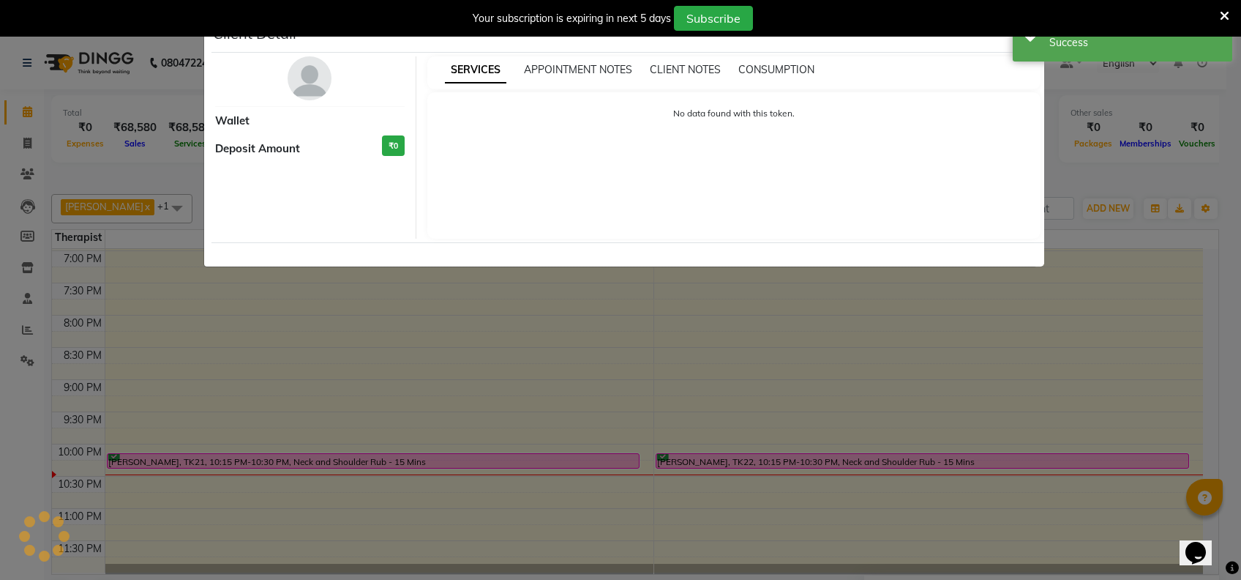
select select "6"
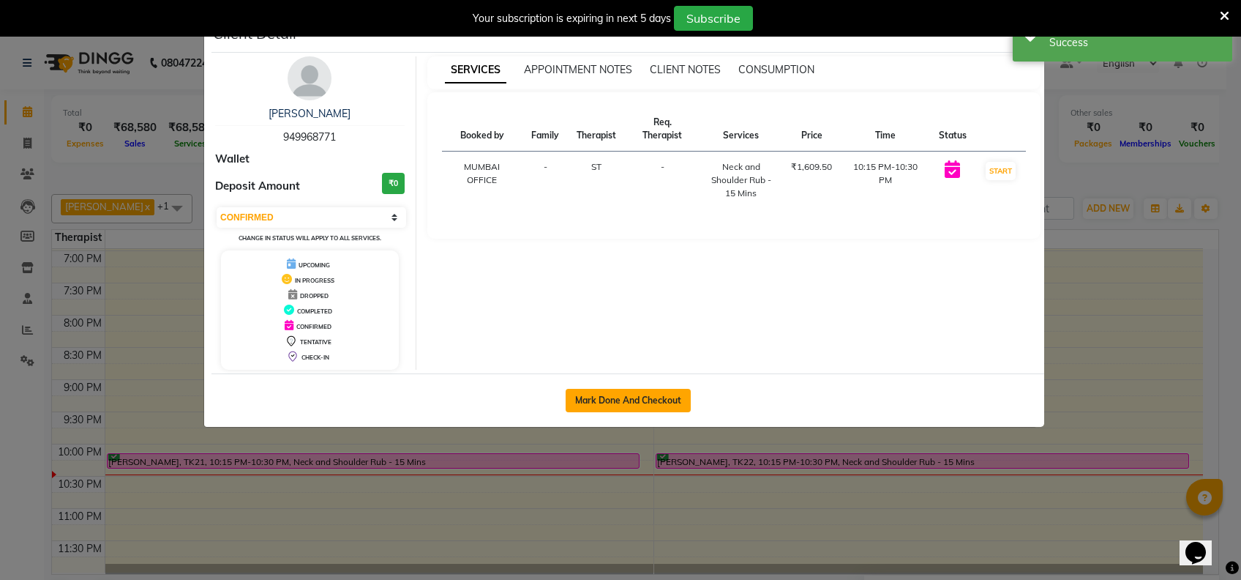
click at [631, 408] on button "Mark Done And Checkout" at bounding box center [628, 400] width 125 height 23
select select "service"
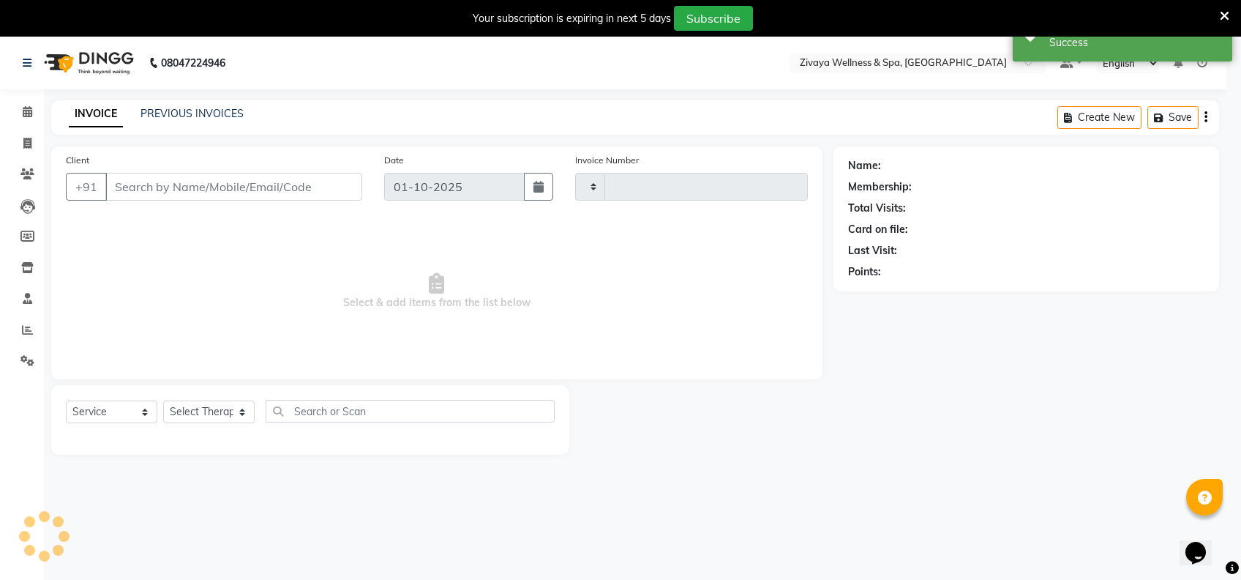
type input "2478"
select select "3"
select select "7072"
type input "949968771"
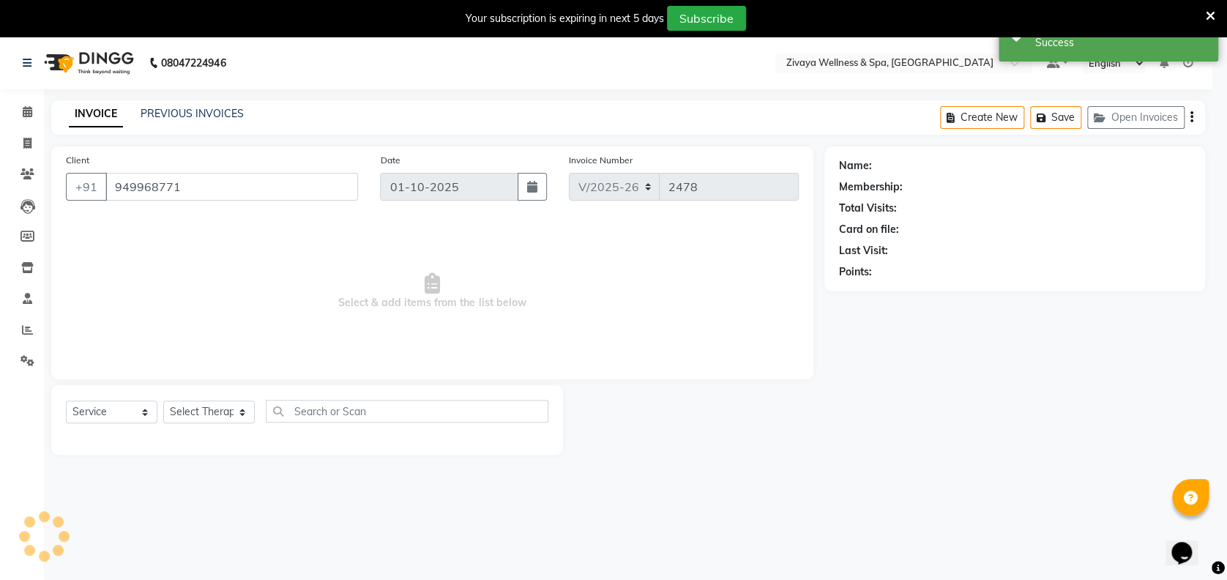
select select "62791"
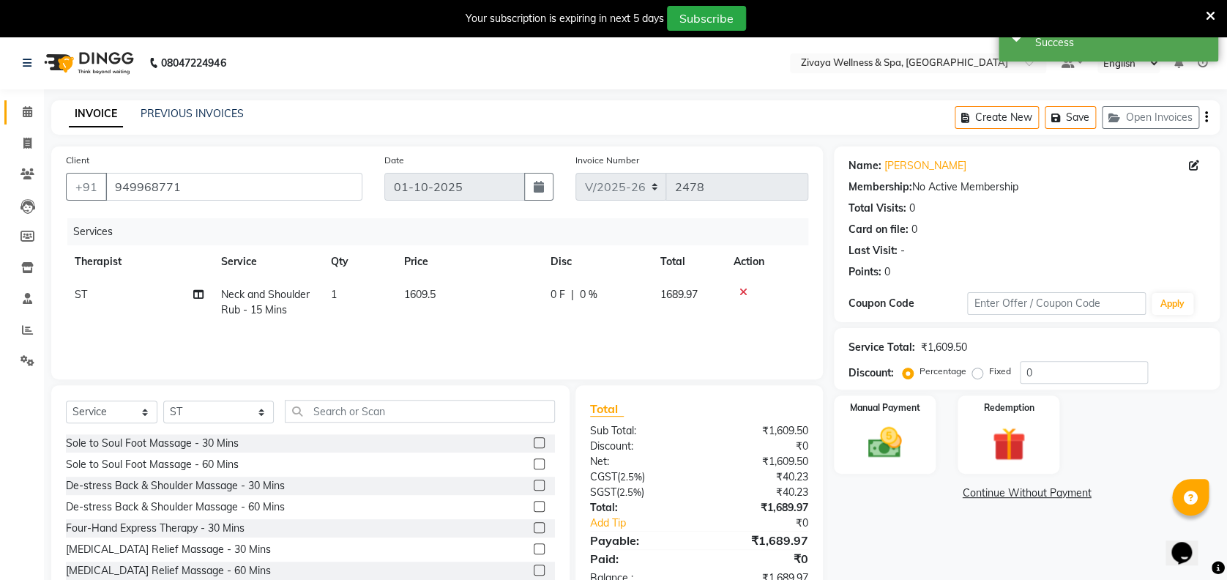
click at [28, 122] on link "Calendar" at bounding box center [21, 112] width 35 height 24
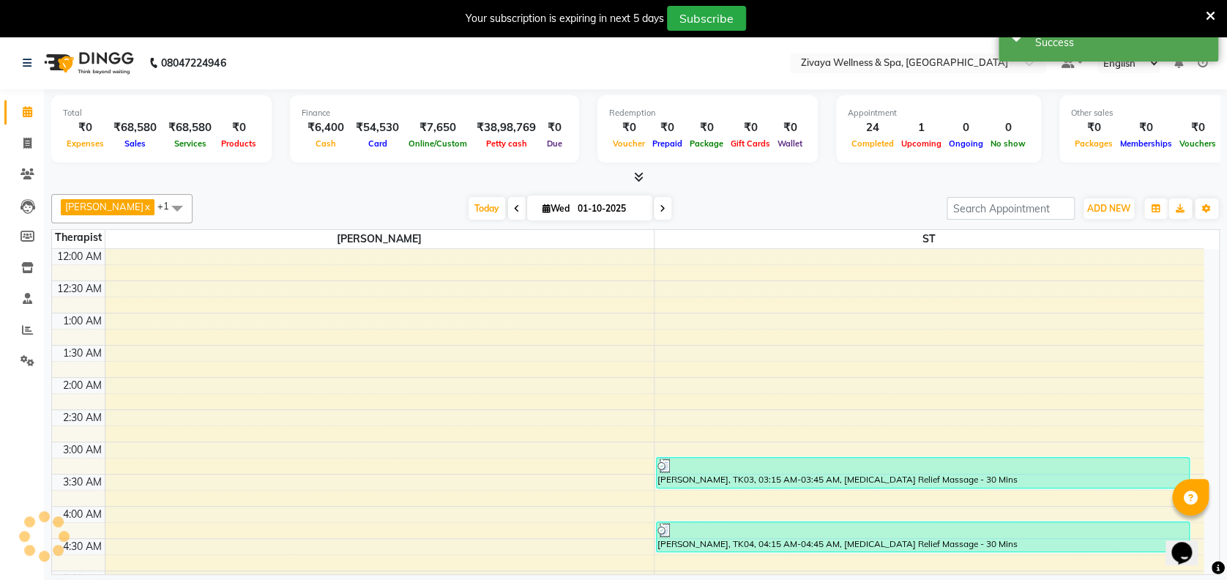
scroll to position [385, 0]
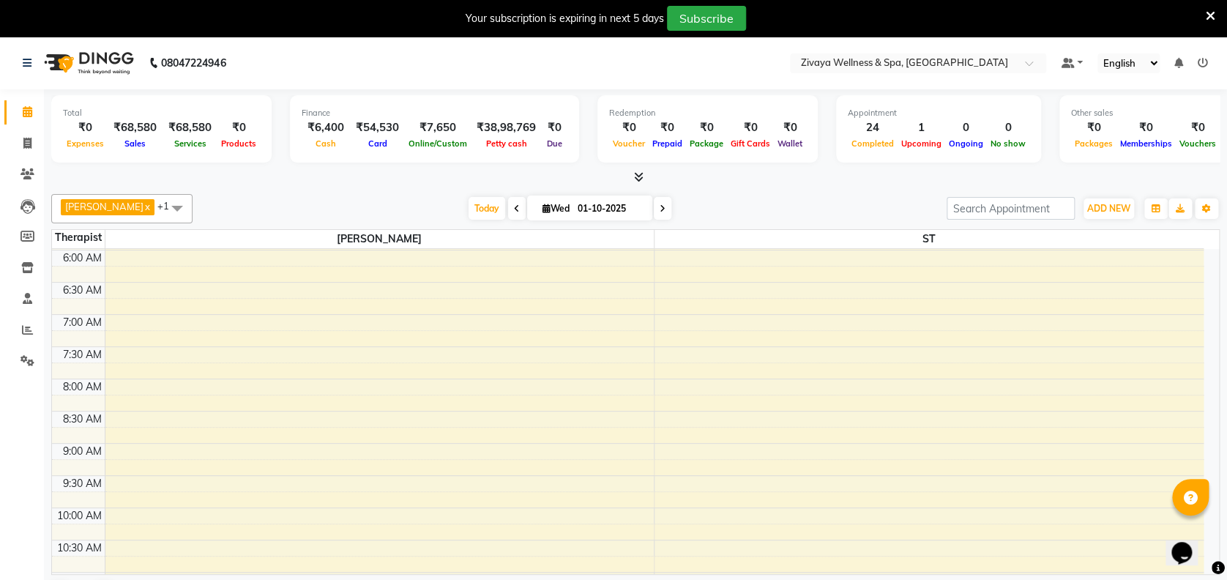
click at [1206, 527] on div "Opens Chat This icon Opens the chat window." at bounding box center [1188, 527] width 35 height 0
click at [1212, 543] on html "Opens Chat This icon Opens the chat window." at bounding box center [1188, 543] width 47 height 44
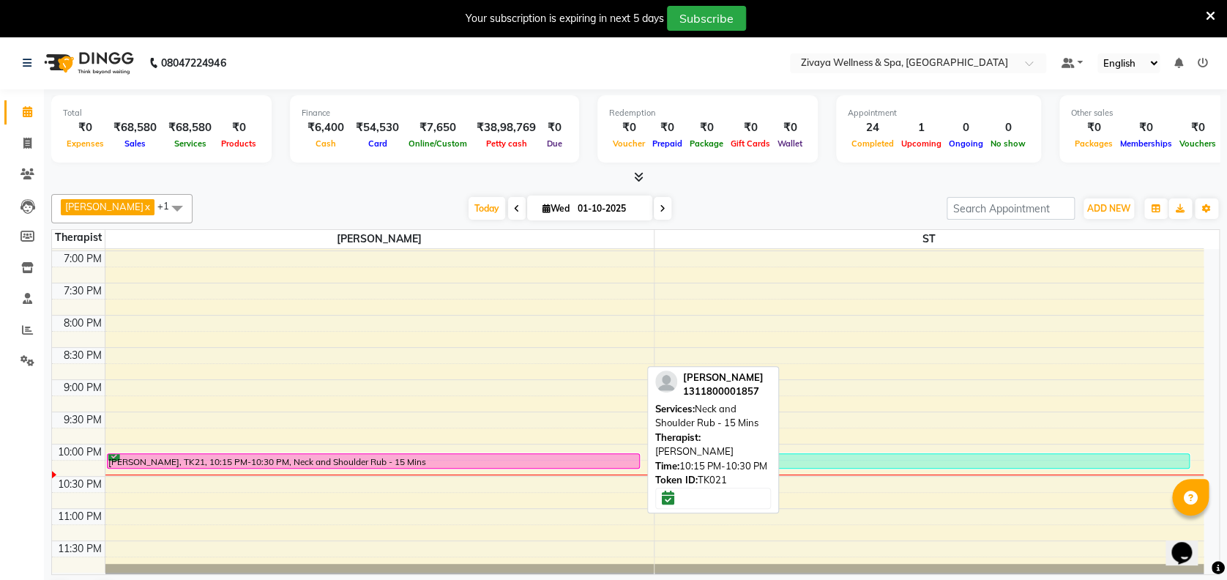
click at [422, 463] on div "[PERSON_NAME], TK21, 10:15 PM-10:30 PM, Neck and Shoulder Rub - 15 Mins" at bounding box center [374, 461] width 532 height 14
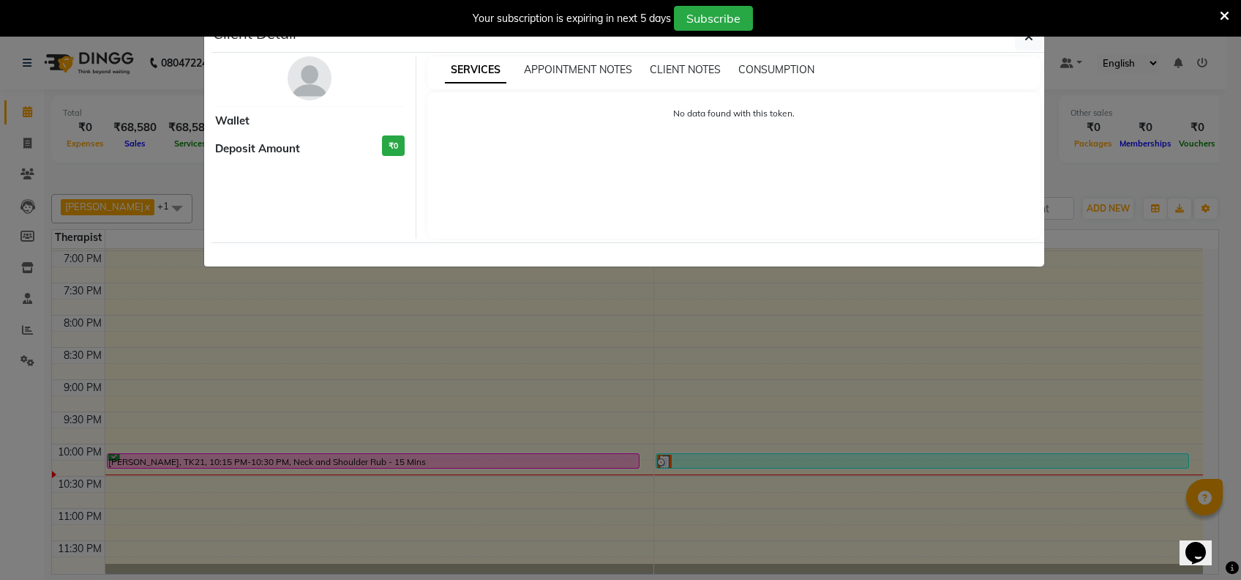
select select "6"
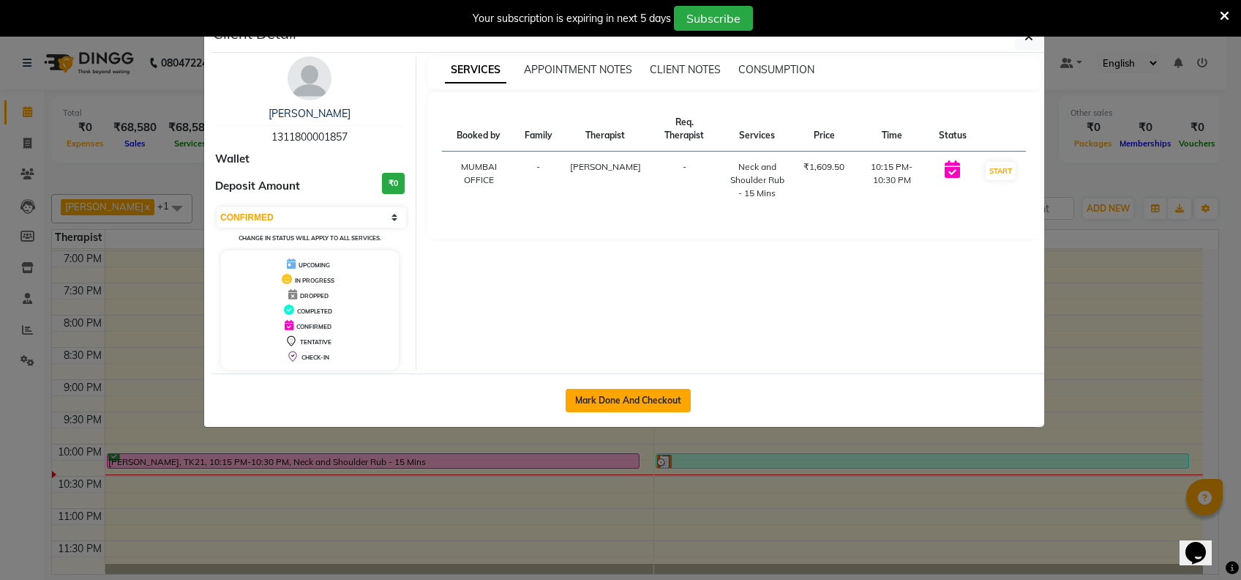
click at [654, 392] on button "Mark Done And Checkout" at bounding box center [628, 400] width 125 height 23
select select "service"
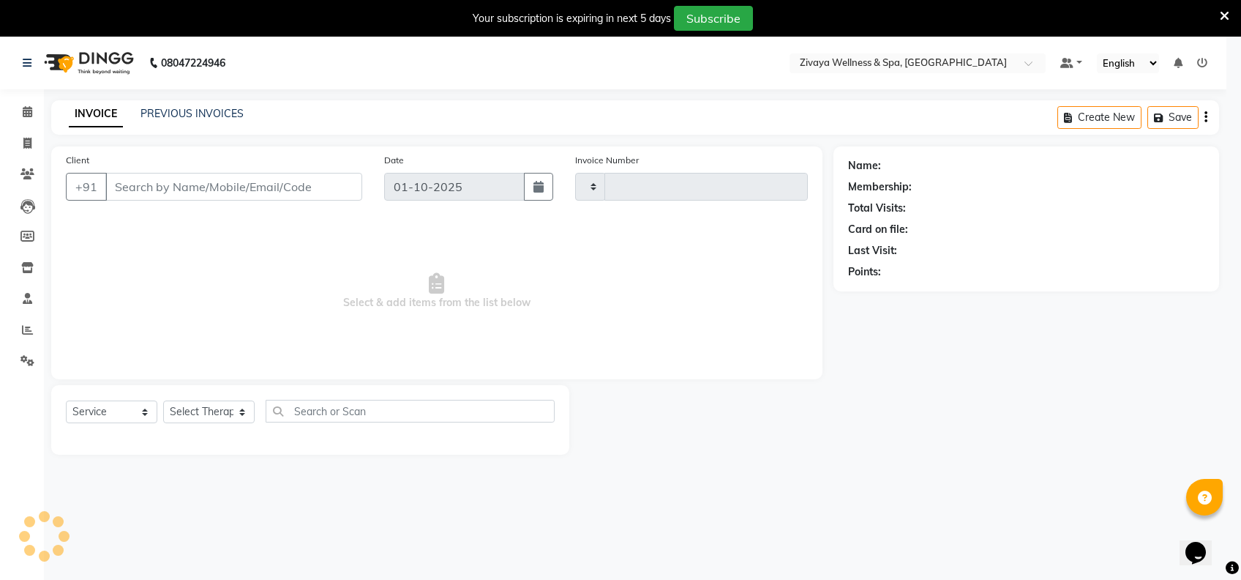
type input "2478"
select select "3"
select select "7072"
type input "1311800001857"
select select "61709"
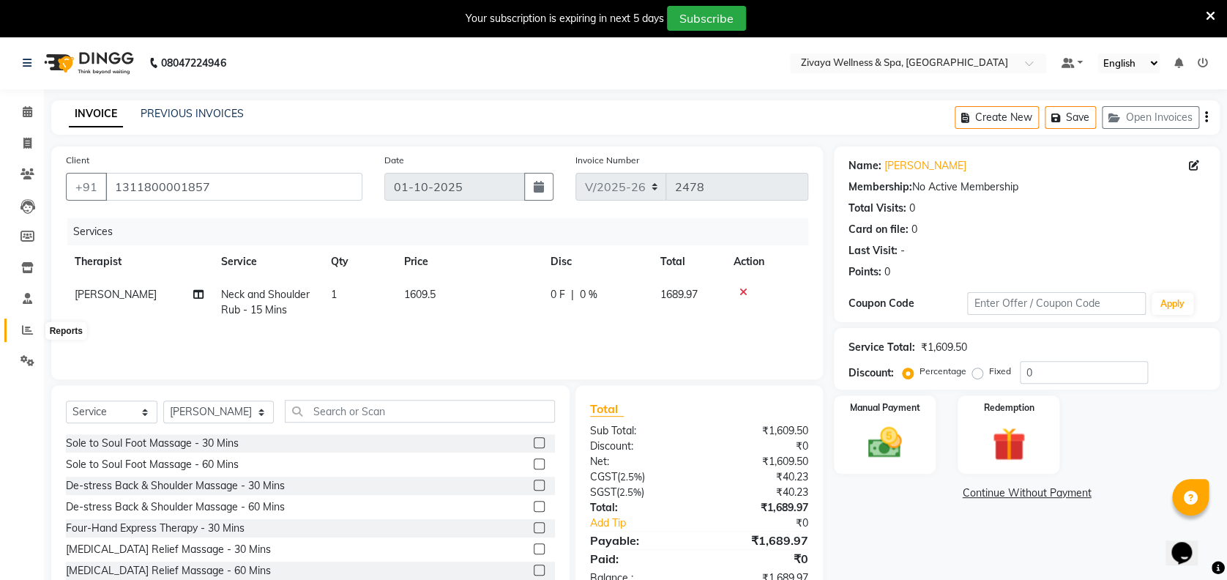
click at [23, 326] on icon at bounding box center [27, 329] width 11 height 11
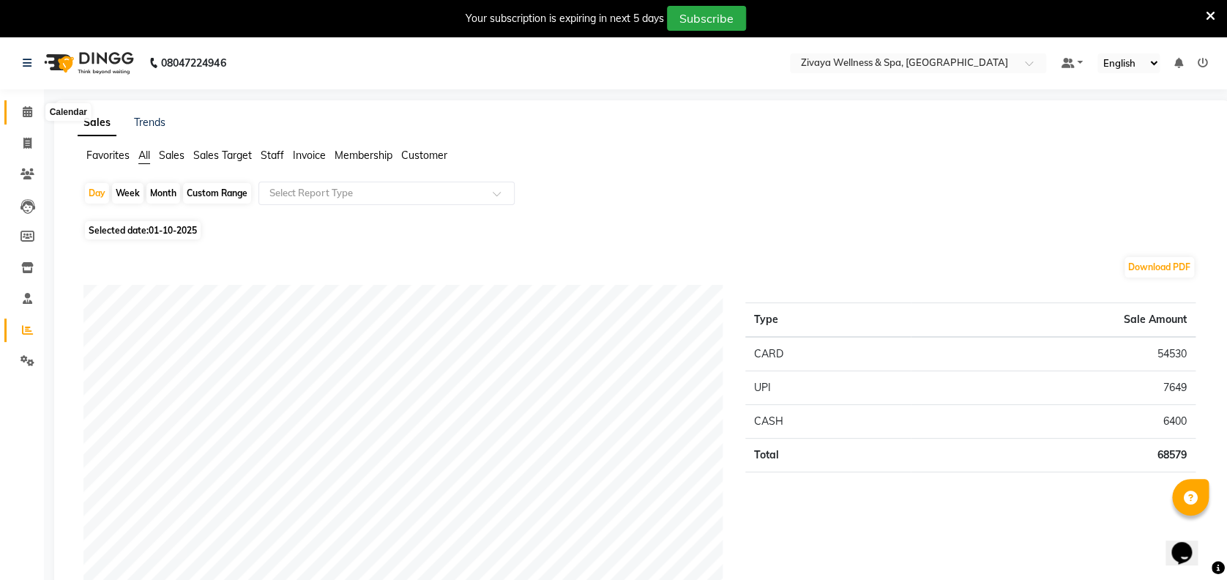
click at [28, 120] on span at bounding box center [28, 112] width 26 height 17
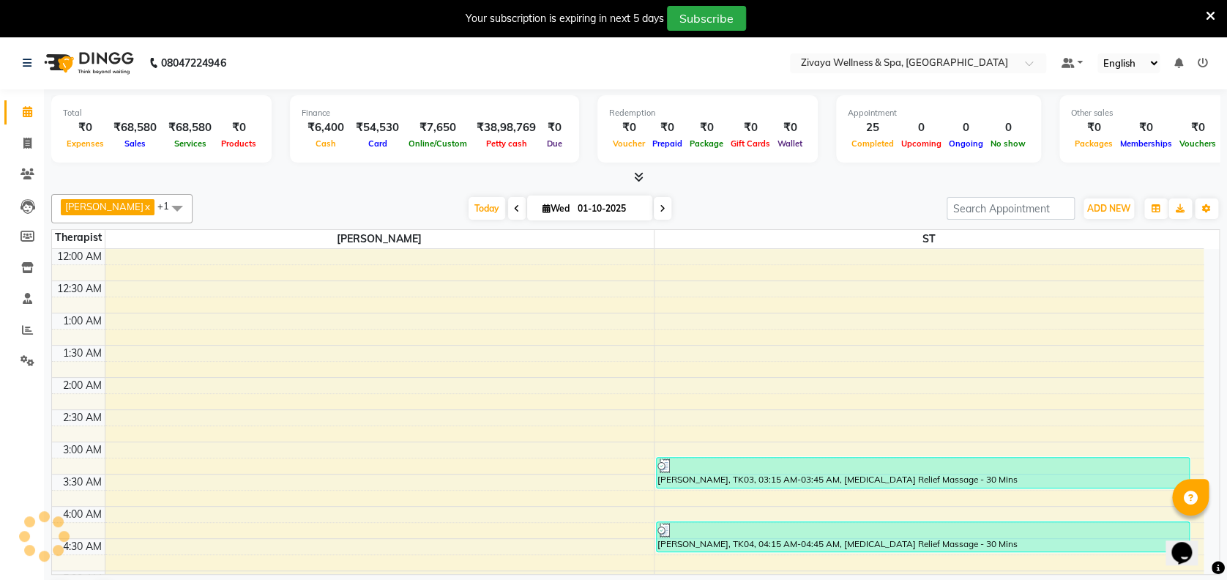
scroll to position [385, 0]
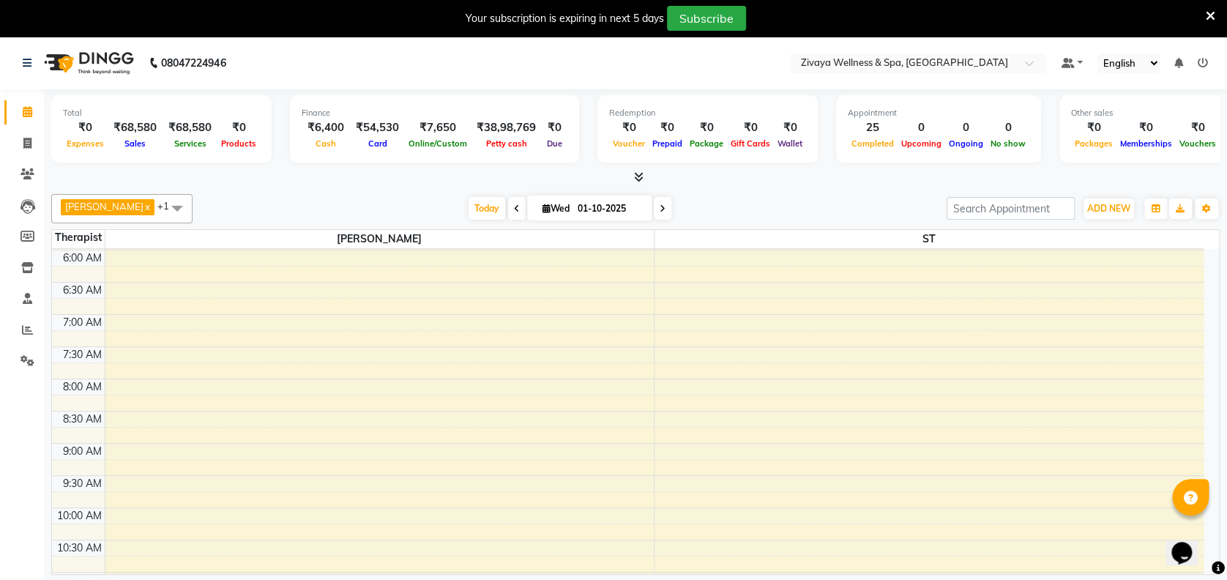
click at [1206, 527] on div "Opens Chat This icon Opens the chat window." at bounding box center [1188, 527] width 35 height 0
drag, startPoint x: 1211, startPoint y: 550, endPoint x: 2379, endPoint y: 1069, distance: 1279.2
click at [1212, 548] on html "Opens Chat This icon Opens the chat window." at bounding box center [1188, 543] width 47 height 44
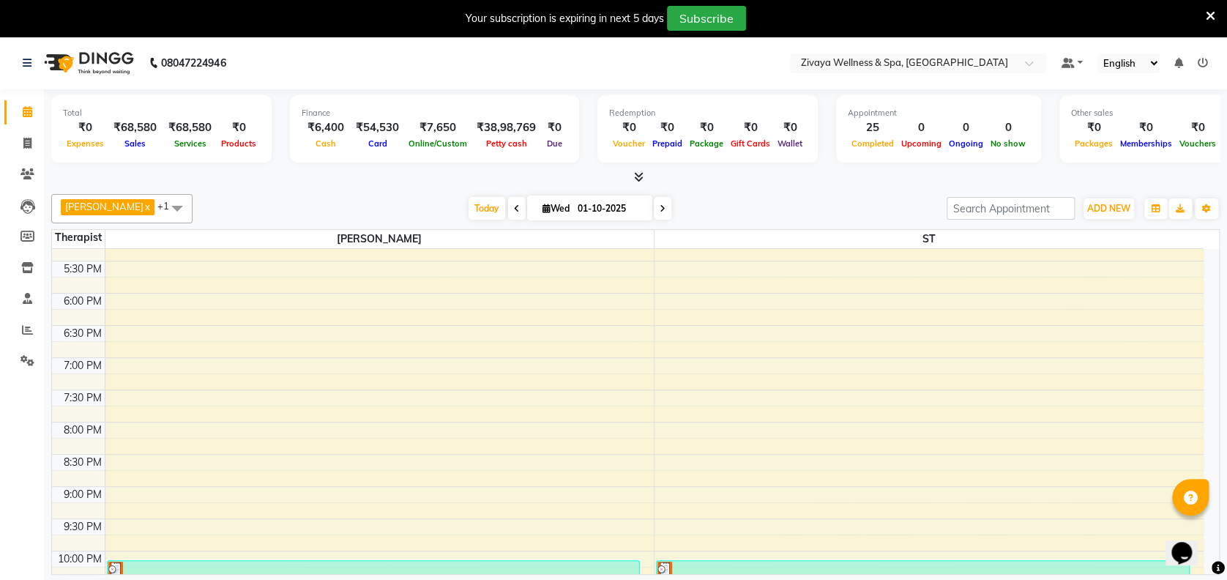
scroll to position [1104, 0]
